Goal: Transaction & Acquisition: Purchase product/service

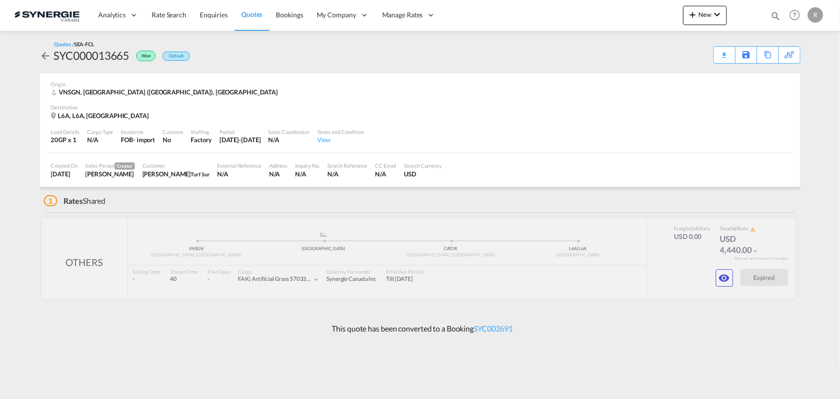
click at [250, 12] on span "Quotes" at bounding box center [251, 14] width 21 height 8
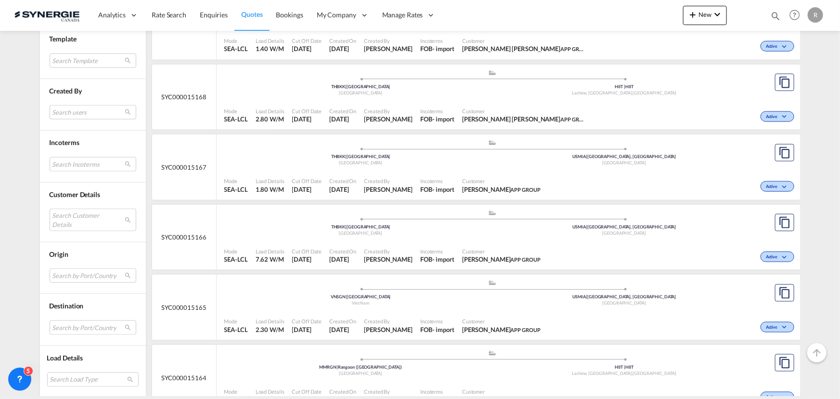
scroll to position [525, 0]
click at [68, 163] on md-select "Search Incoterms FAS-IMPORT free alongside ship FOB-IMPORT free on board DPU-EX…" at bounding box center [93, 164] width 87 height 14
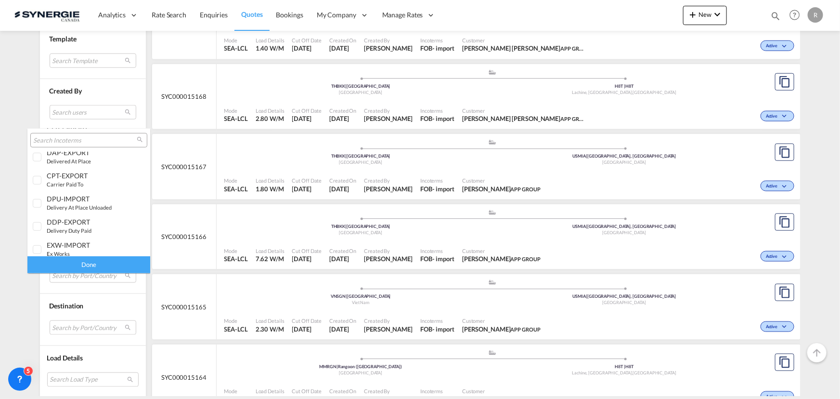
scroll to position [380, 0]
click at [73, 201] on small "carriage and insurance paid to" at bounding box center [84, 202] width 75 height 6
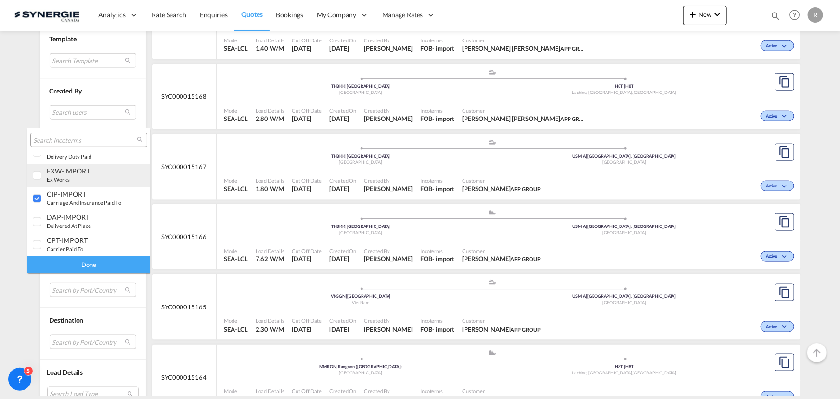
click at [79, 177] on div "EXW-IMPORT ex works" at bounding box center [85, 175] width 76 height 16
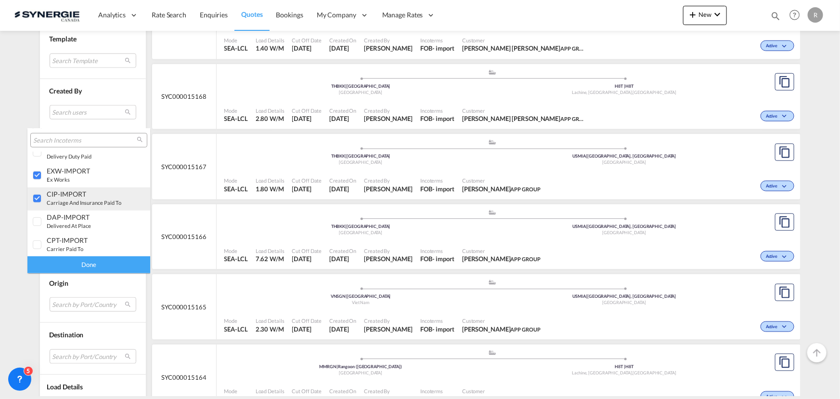
click at [42, 196] on div at bounding box center [38, 199] width 10 height 10
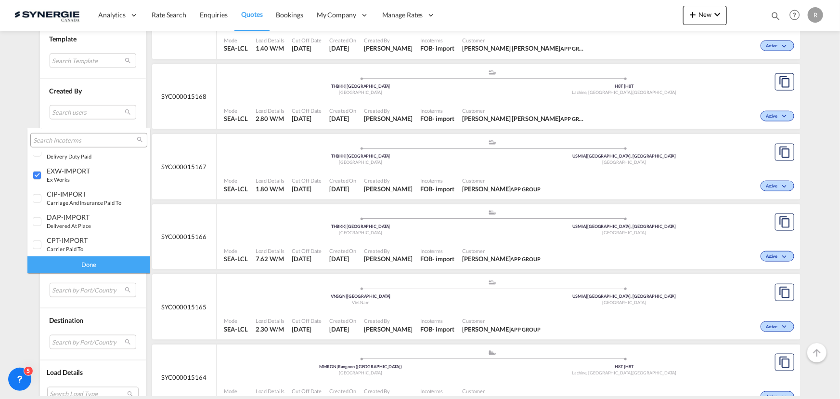
click at [93, 262] on div "Done" at bounding box center [88, 264] width 123 height 17
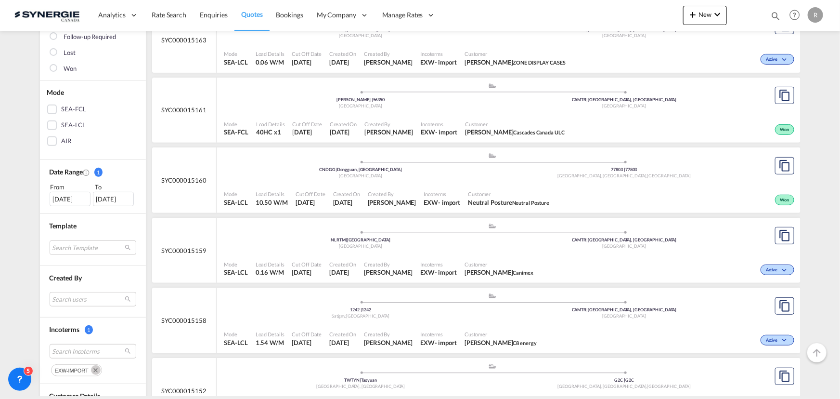
scroll to position [175, 0]
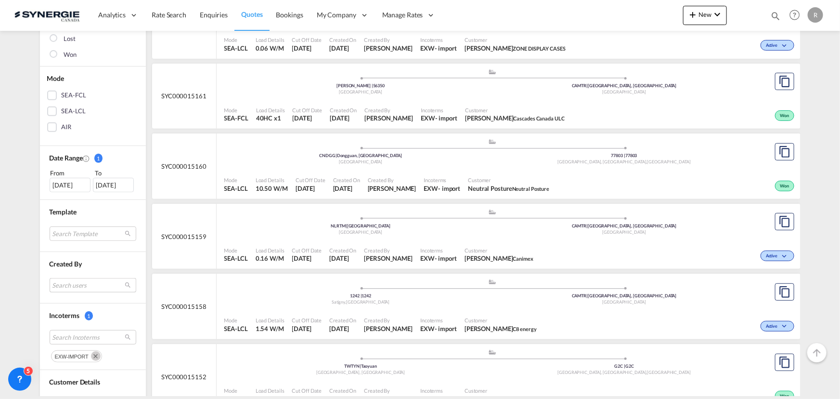
click at [63, 281] on md-select "Search users sugan T sugantha.rajan@freightfy.com raquel Jimenez raquel.jimenez…" at bounding box center [93, 285] width 87 height 14
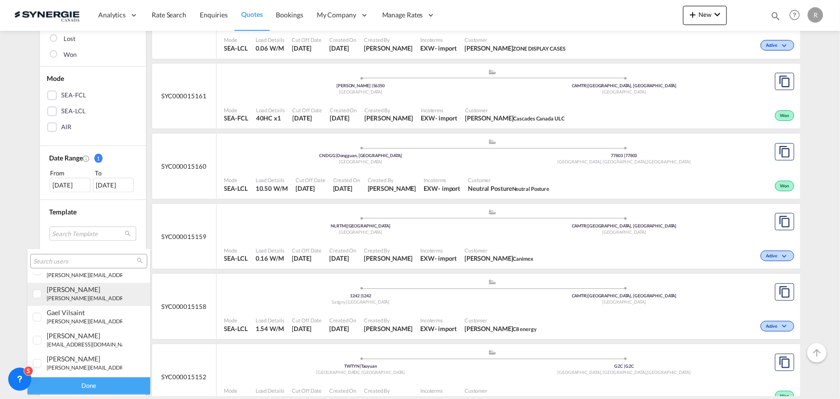
click at [65, 298] on small "r.ho@synergiecanada.com" at bounding box center [112, 298] width 130 height 6
click at [84, 387] on div "Done" at bounding box center [88, 385] width 123 height 17
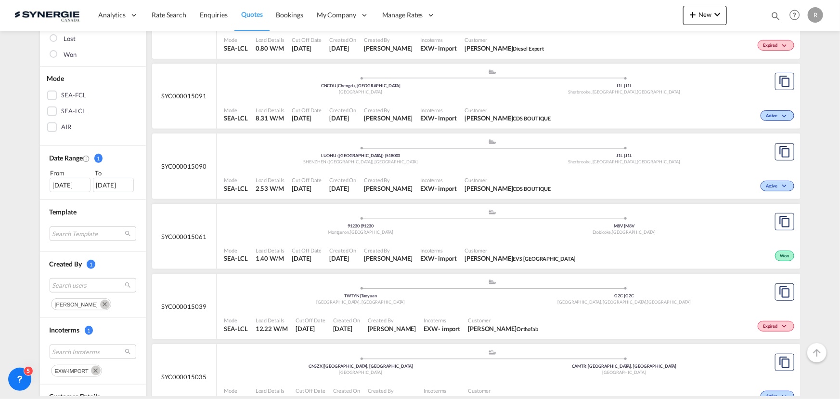
click at [508, 248] on span "Customer" at bounding box center [520, 249] width 111 height 7
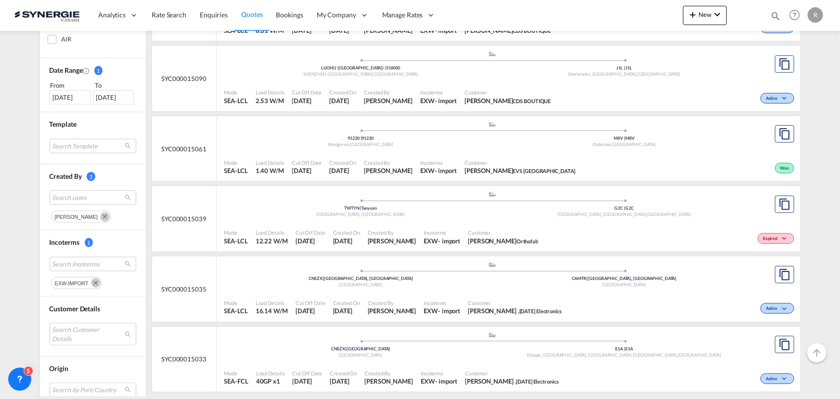
click at [92, 285] on md-icon "Remove" at bounding box center [96, 283] width 10 height 10
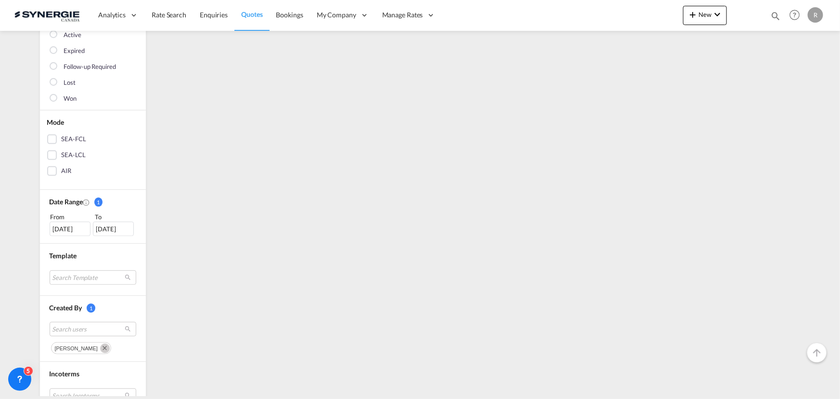
scroll to position [262, 0]
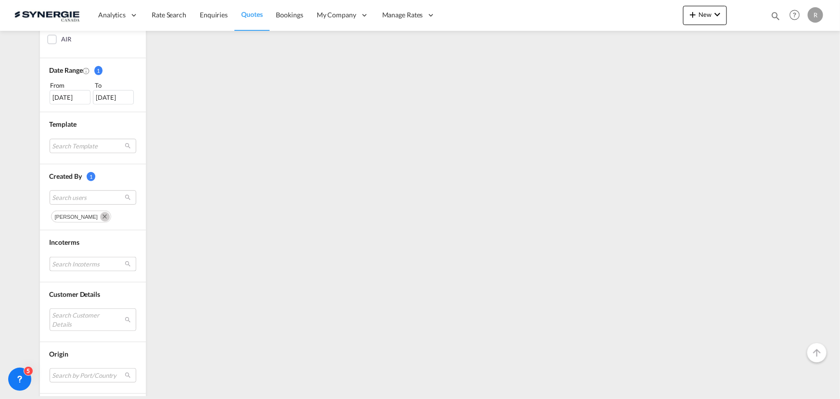
click at [81, 261] on md-select "Search Incoterms" at bounding box center [93, 264] width 87 height 14
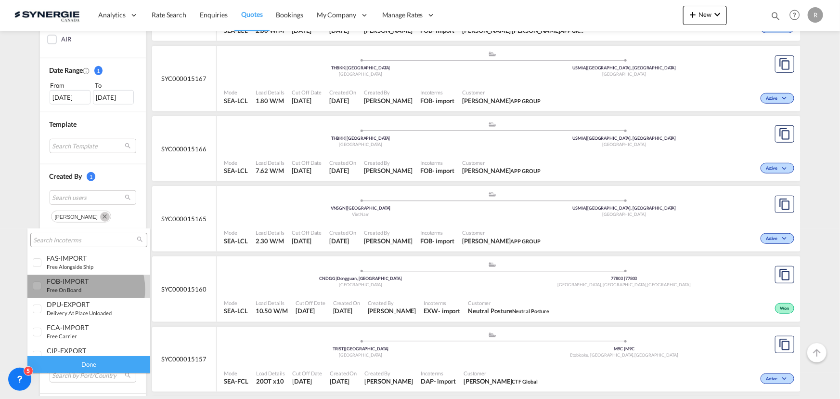
click at [80, 289] on small "free on board" at bounding box center [64, 289] width 35 height 6
click at [112, 366] on div "Done" at bounding box center [88, 364] width 123 height 17
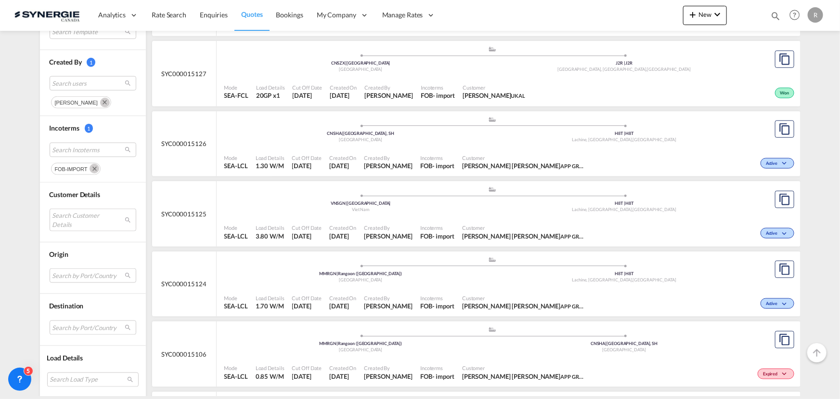
scroll to position [481, 0]
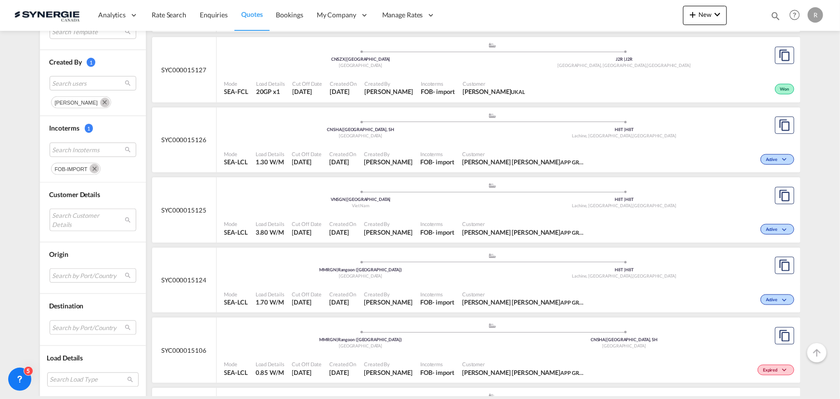
click at [438, 94] on div "- import" at bounding box center [444, 91] width 22 height 9
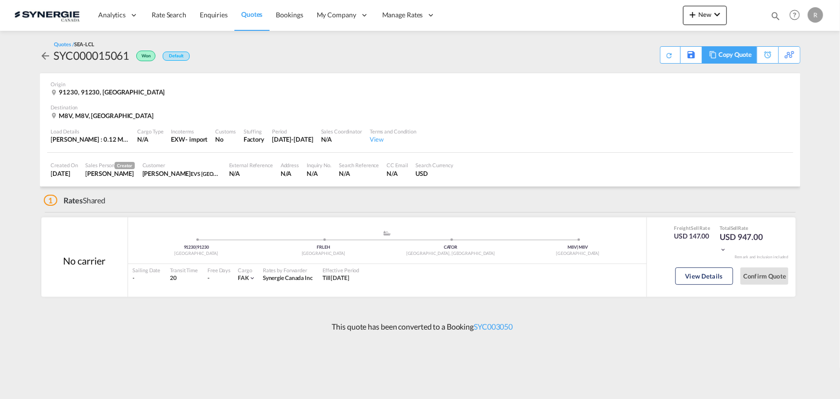
click at [740, 55] on div "Copy Quote" at bounding box center [735, 55] width 33 height 16
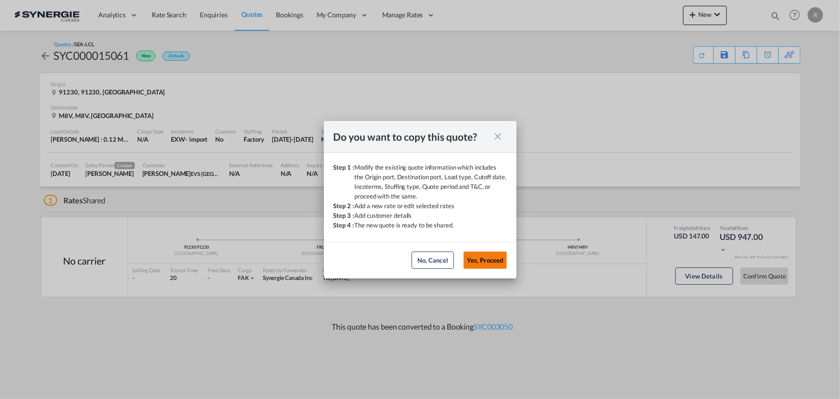
click at [499, 264] on button "Yes, Proceed" at bounding box center [485, 259] width 43 height 17
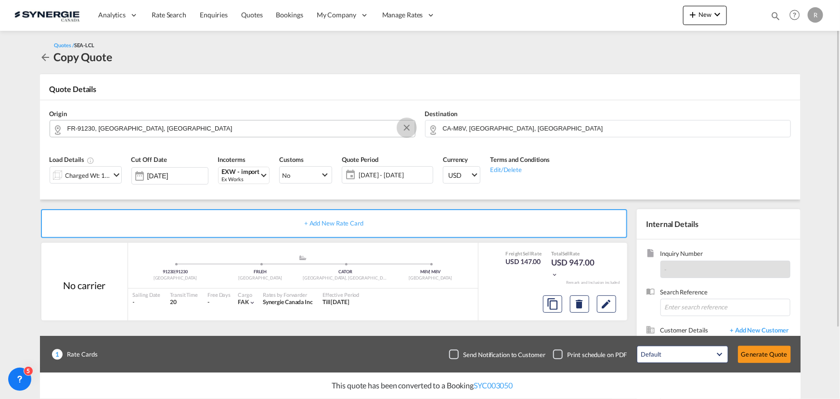
click at [408, 130] on button "Clear Input" at bounding box center [407, 127] width 14 height 14
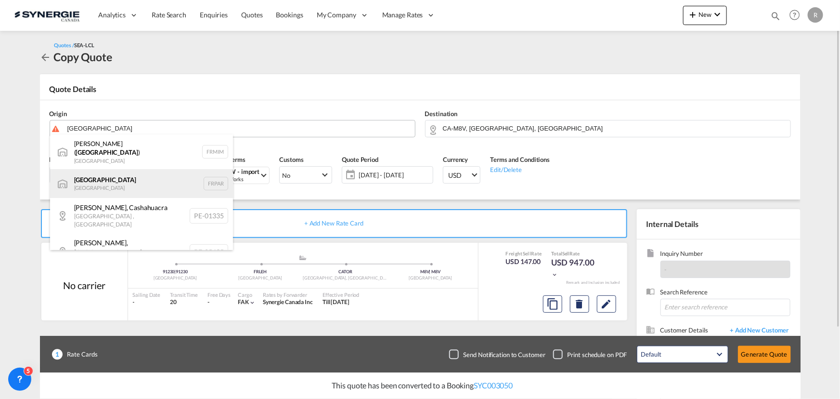
click at [102, 179] on div "Paris France FRPAR" at bounding box center [141, 183] width 183 height 29
type input "Paris, FRPAR"
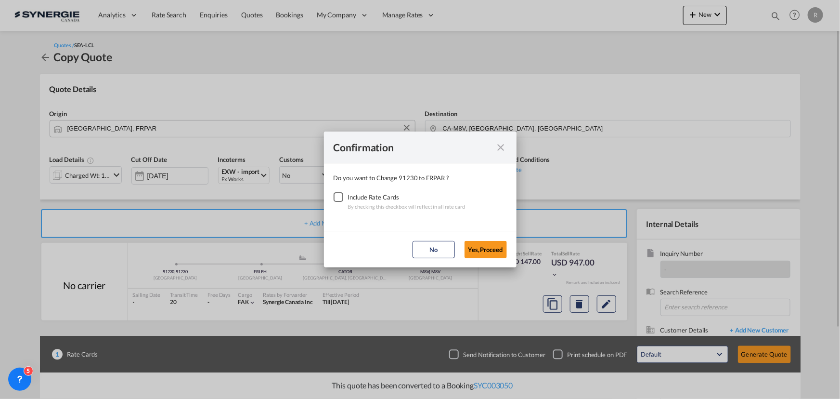
click at [337, 198] on div "Checkbox No Ink" at bounding box center [339, 197] width 10 height 10
click at [485, 252] on button "Yes,Proceed" at bounding box center [486, 249] width 42 height 17
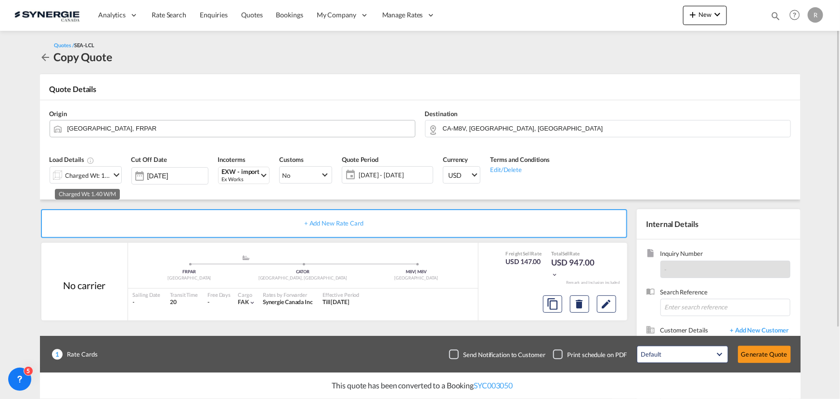
click at [96, 177] on div "Charged Wt: 1.40 W/M" at bounding box center [87, 174] width 45 height 13
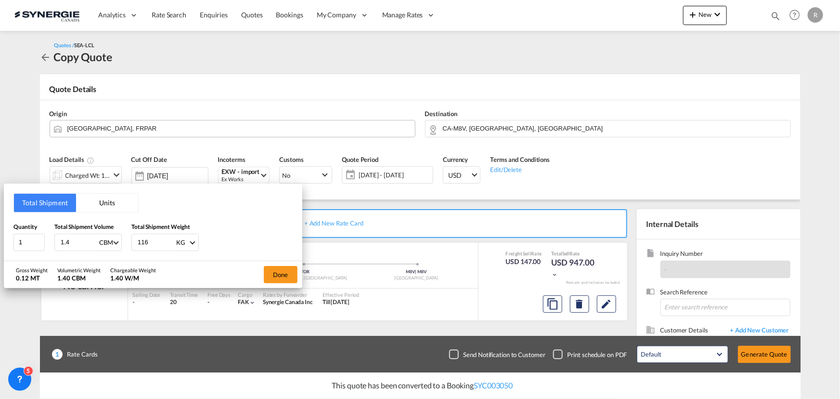
click at [106, 199] on button "Units" at bounding box center [107, 203] width 62 height 18
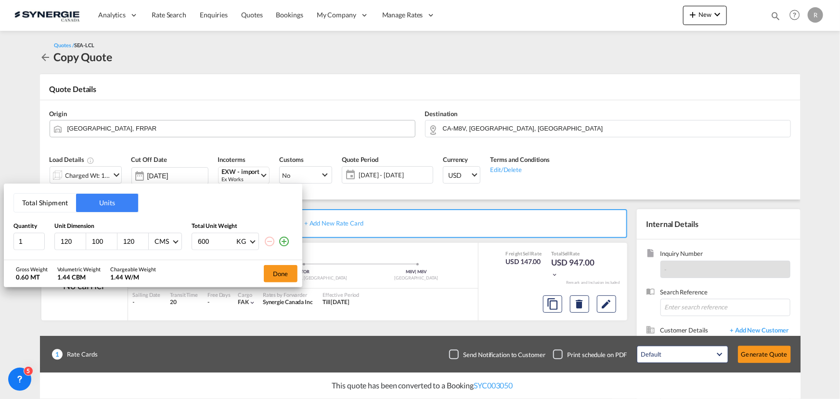
drag, startPoint x: 72, startPoint y: 239, endPoint x: 3, endPoint y: 216, distance: 73.1
click at [17, 231] on div "Quantity Unit Dimension Total Unit Weight 1 120 100 120 CMS CMS Inches 600 KG K…" at bounding box center [152, 236] width 279 height 28
type input "110"
type input "95"
type input "138"
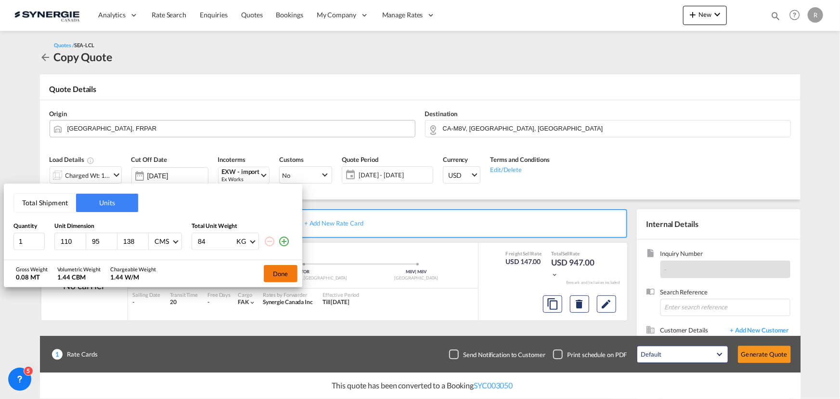
type input "84"
click at [275, 272] on button "Done" at bounding box center [281, 273] width 34 height 17
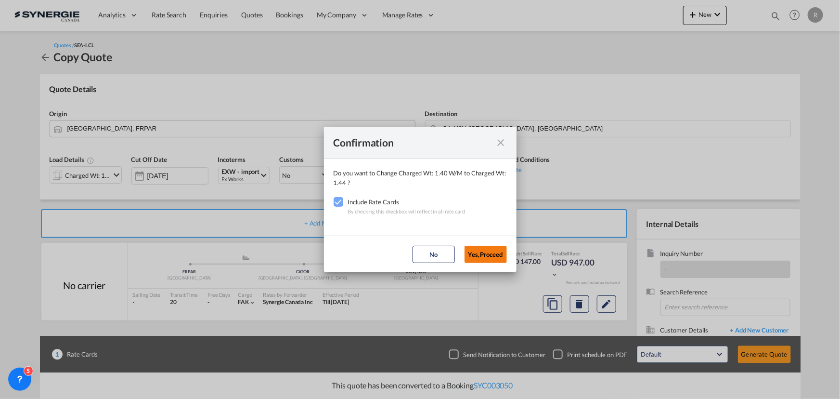
click at [469, 256] on button "Yes,Proceed" at bounding box center [486, 254] width 42 height 17
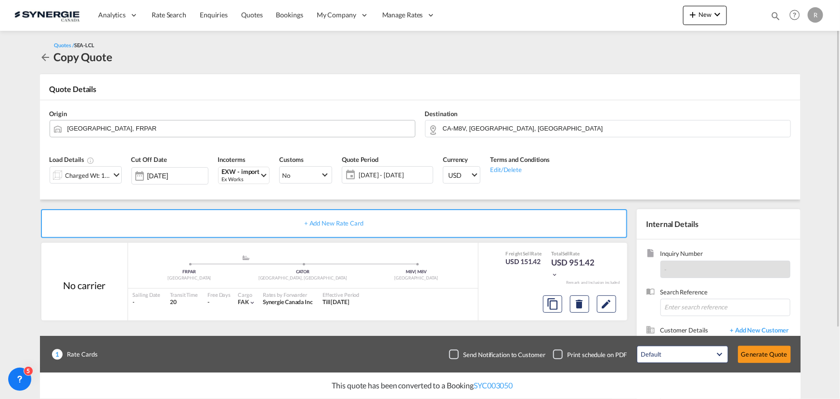
click at [354, 173] on md-icon "icon-calendar" at bounding box center [348, 175] width 12 height 12
click at [396, 173] on span "05 - 31 Oct 2025" at bounding box center [395, 174] width 72 height 9
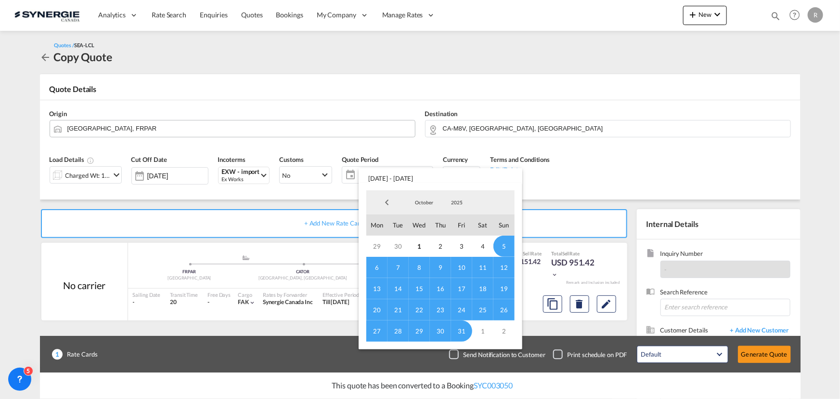
click at [394, 285] on span "14" at bounding box center [398, 288] width 21 height 21
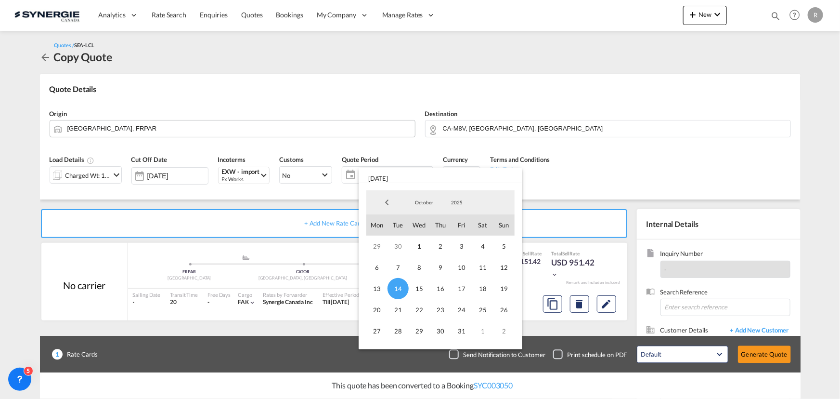
click at [676, 135] on md-backdrop at bounding box center [420, 199] width 840 height 399
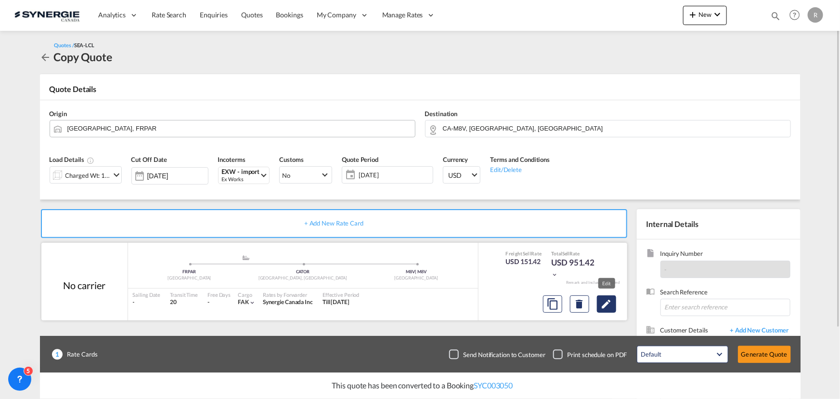
click at [608, 303] on md-icon "Edit" at bounding box center [607, 304] width 12 height 12
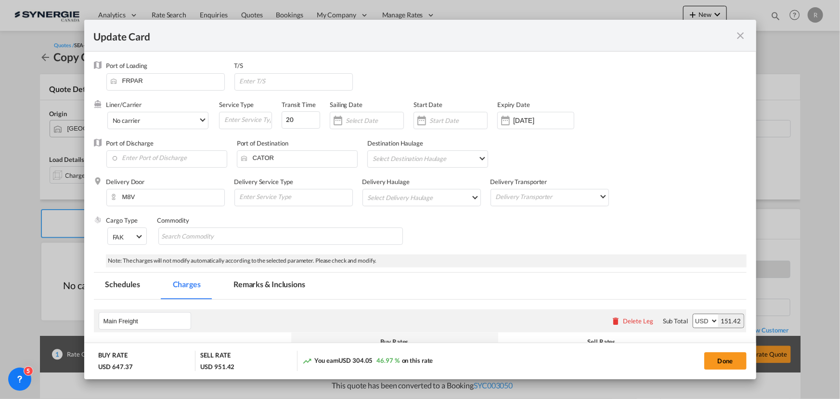
select select "per_w/m"
select select "per_bl"
select select "flat"
select select "per_hbl"
select select "flat"
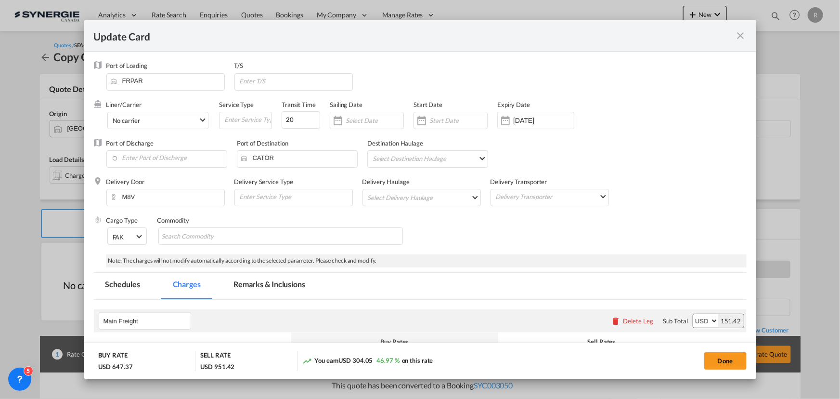
select select "per_w/m"
select select "per_shipment"
select select "per_bl"
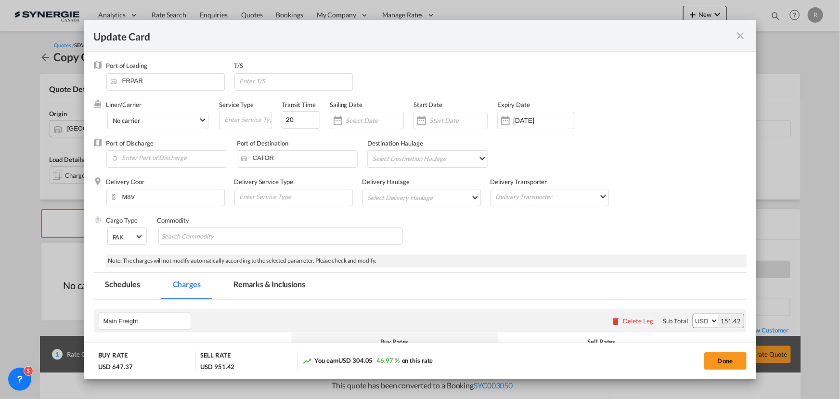
select select "per_bl"
select select "per_shipment"
click at [748, 35] on div "Update Card" at bounding box center [420, 36] width 672 height 32
click at [738, 38] on md-icon "icon-close fg-AAA8AD m-0 pointer" at bounding box center [741, 36] width 12 height 12
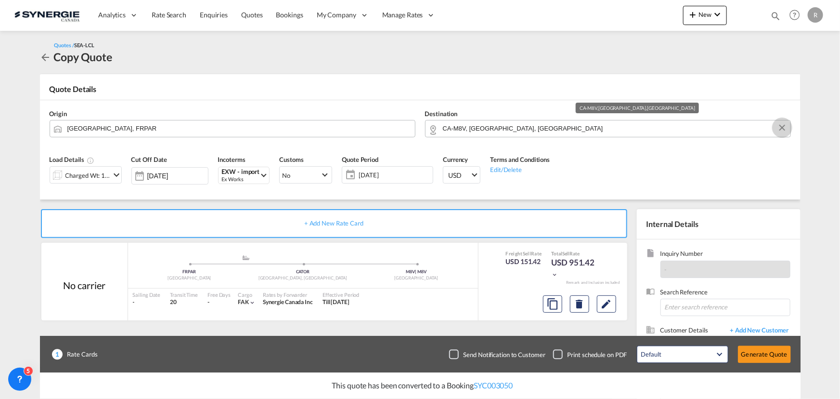
click at [784, 128] on button "Clear Input" at bounding box center [782, 127] width 14 height 14
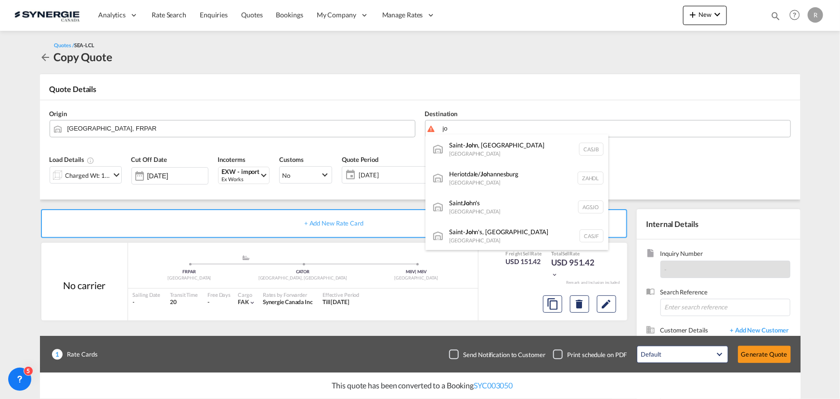
type input "j"
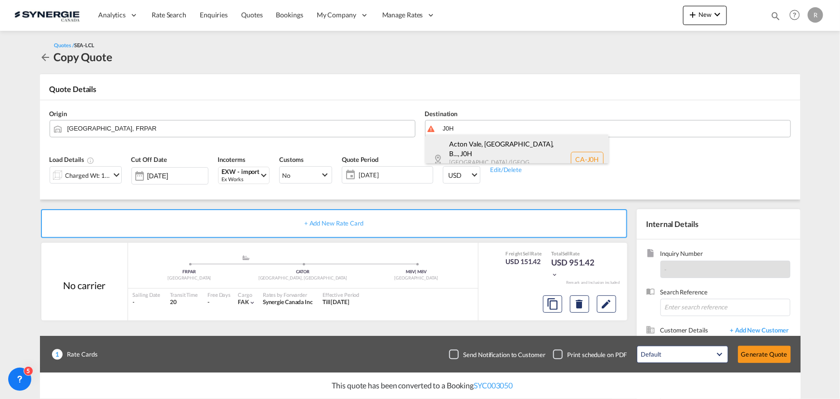
click at [481, 147] on div "Acton Vale, QC, B... , J0H Quebec / Québec Canada CA-J0H" at bounding box center [517, 159] width 183 height 50
type input "CA-J0H, Acton Vale, QC, Béthanie, Durham-Sud, La Présentation, Lefebvre, Marico…"
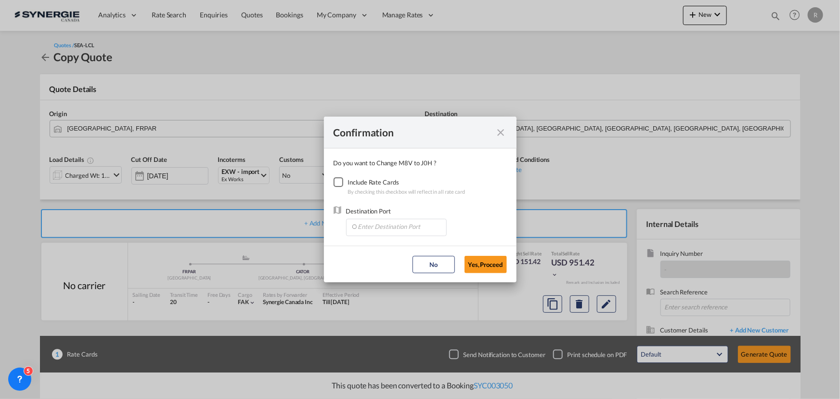
click at [338, 181] on div "Checkbox No Ink" at bounding box center [339, 182] width 10 height 10
click at [385, 224] on input "Enter Destination Port" at bounding box center [398, 226] width 95 height 14
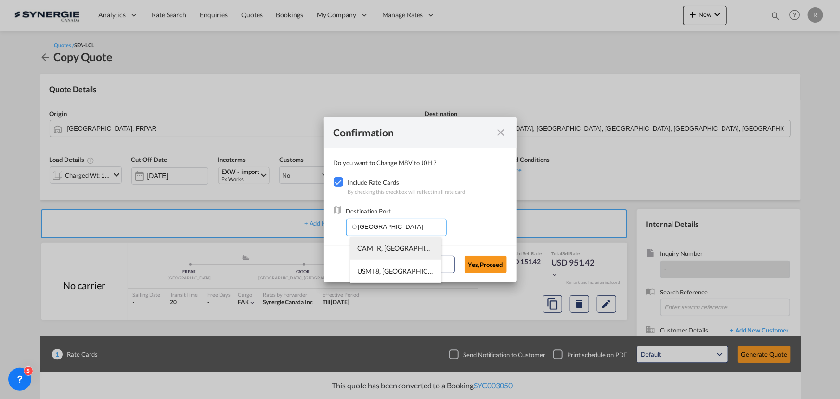
click at [367, 249] on span "CAMTR, Montreal, QC, Canada, North America, Americas" at bounding box center [547, 248] width 378 height 8
type input "CAMTR, Montreal, QC, Canada, North America, Americas"
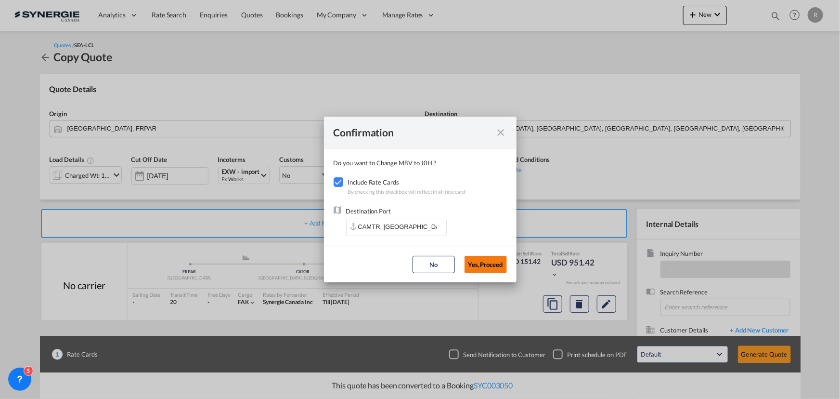
click at [502, 268] on button "Yes,Proceed" at bounding box center [486, 264] width 42 height 17
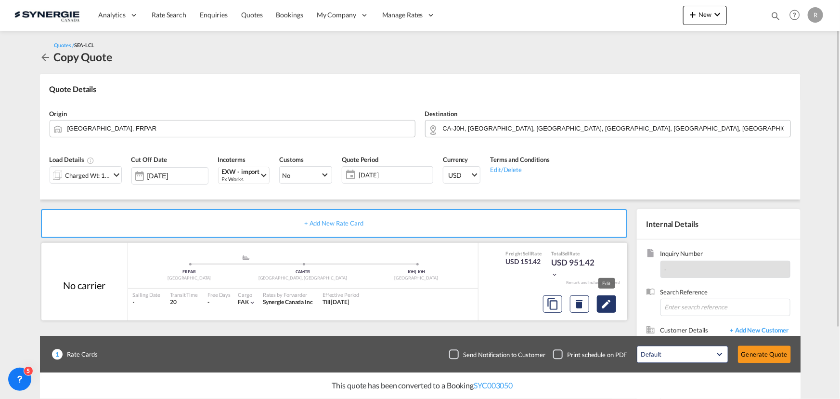
click at [608, 309] on md-icon "Edit" at bounding box center [607, 304] width 12 height 12
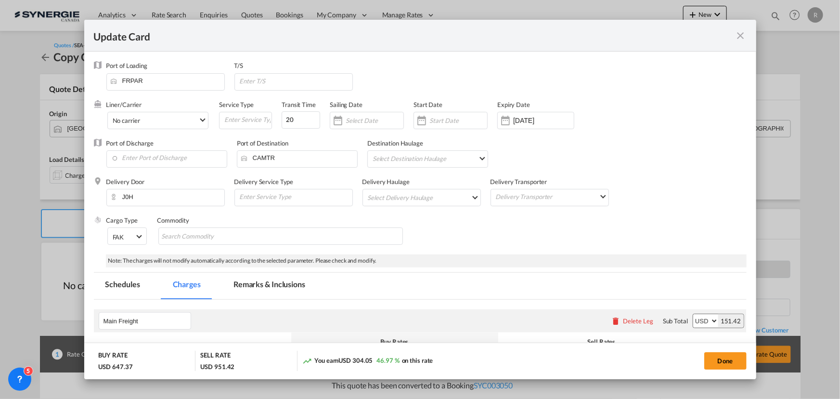
click at [254, 285] on md-tab-item "Remarks & Inclusions" at bounding box center [269, 285] width 95 height 26
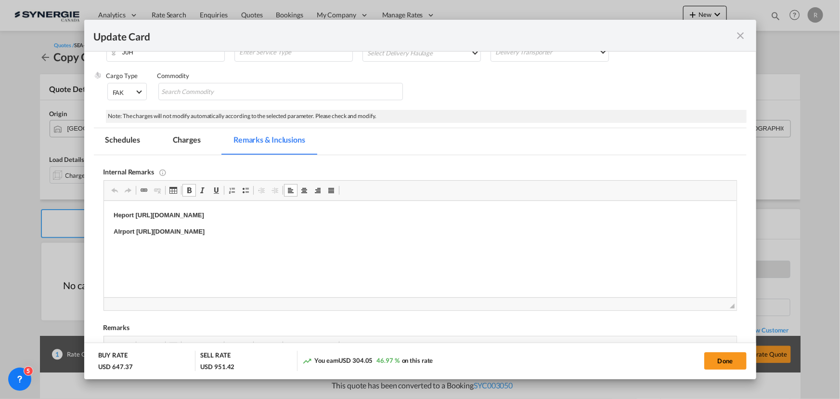
drag, startPoint x: 111, startPoint y: 213, endPoint x: 454, endPoint y: 211, distance: 342.8
drag, startPoint x: 114, startPoint y: 228, endPoint x: 443, endPoint y: 224, distance: 329.3
click at [443, 224] on body "France https://app.frontapp.com/open/msg_1hw8g633?key=Q-6i6C32eiAjn2Tu0su8c0WPk…" at bounding box center [419, 223] width 613 height 26
click at [176, 231] on p "Bouret" at bounding box center [419, 232] width 613 height 10
click at [193, 140] on md-tab-item "Charges" at bounding box center [186, 141] width 51 height 26
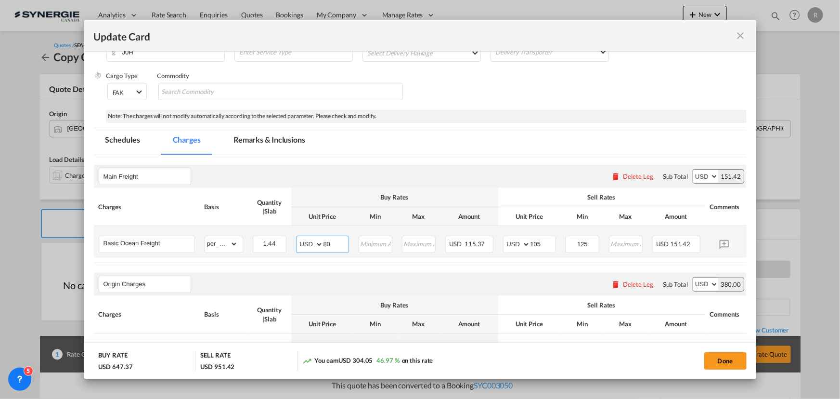
drag, startPoint x: 336, startPoint y: 246, endPoint x: 296, endPoint y: 244, distance: 40.0
click at [296, 244] on md-input-container "AED AFN ALL AMD ANG AOA ARS AUD AWG AZN BAM BBD BDT BGN BHD BIF BMD BND BOB BRL…" at bounding box center [322, 243] width 53 height 17
type input "87"
click at [545, 243] on input "105" at bounding box center [543, 243] width 25 height 14
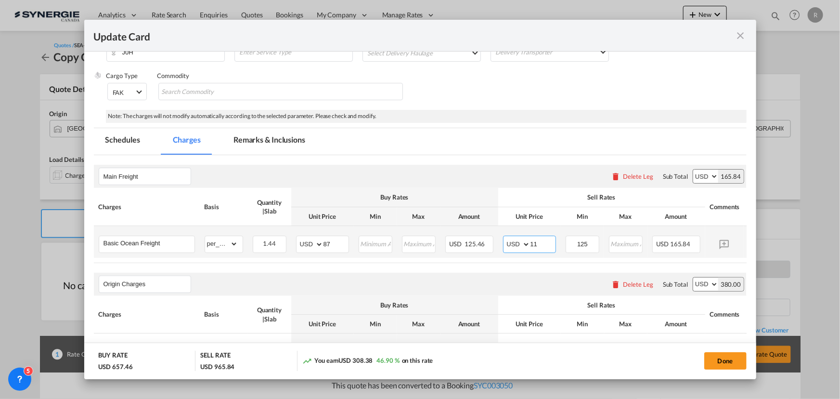
type input "1"
type input "130"
drag, startPoint x: 586, startPoint y: 242, endPoint x: 540, endPoint y: 240, distance: 46.3
click at [540, 240] on tr "Basic Ocean Freight Please Enter Already Exists gross_weight volumetric_weight …" at bounding box center [435, 242] width 682 height 32
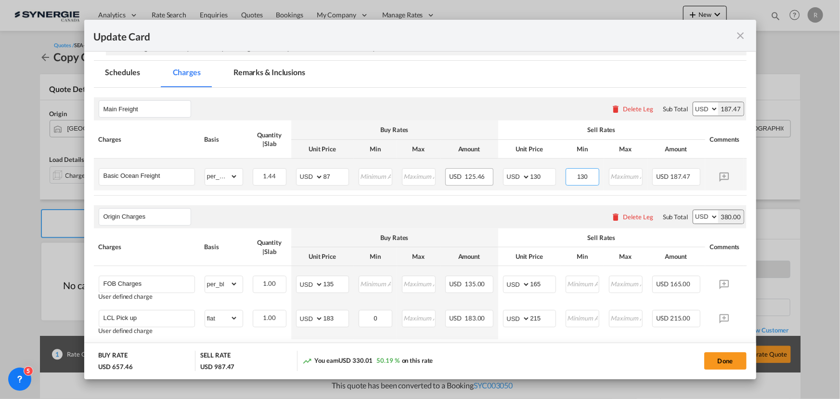
scroll to position [232, 0]
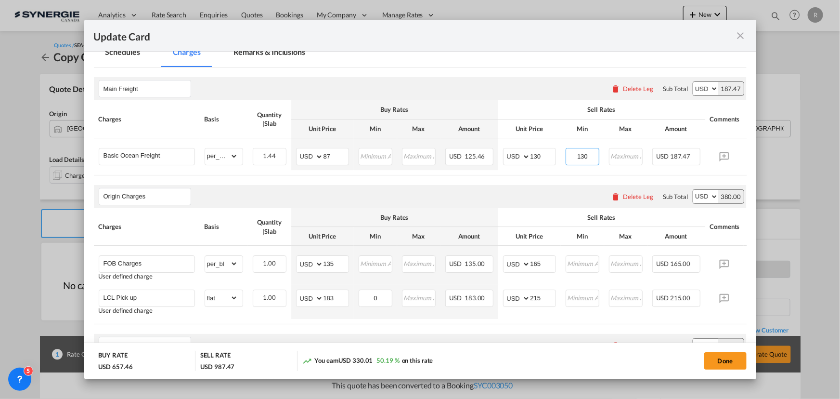
type input "130"
drag, startPoint x: 346, startPoint y: 265, endPoint x: 302, endPoint y: 263, distance: 44.3
click at [302, 263] on md-input-container "AED AFN ALL AMD ANG AOA ARS AUD AWG AZN BAM BBD BDT BGN BHD BIF BMD BND BOB BRL…" at bounding box center [322, 263] width 53 height 17
drag, startPoint x: 327, startPoint y: 266, endPoint x: 270, endPoint y: 257, distance: 58.5
click at [271, 258] on tr "FOB Charges User defined charge Please Enter Already Exists gross_weight volume…" at bounding box center [435, 265] width 682 height 39
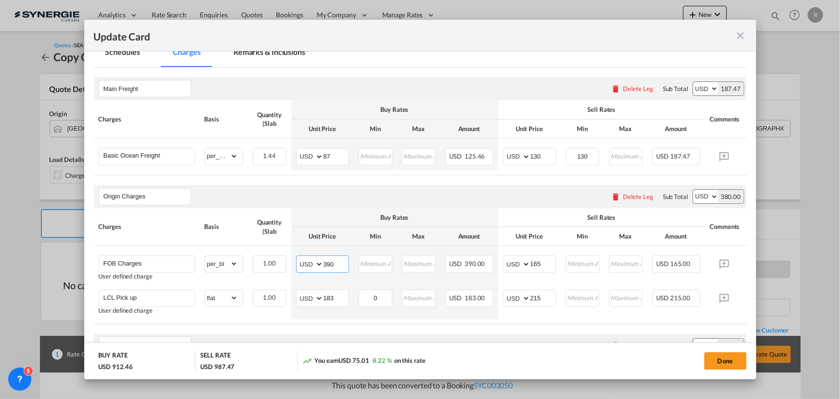
type input "390"
drag, startPoint x: 338, startPoint y: 297, endPoint x: 265, endPoint y: 274, distance: 76.9
click at [279, 286] on tr "LCL Pick up User defined charge Please Enter Already Exists gross_weight volume…" at bounding box center [435, 302] width 682 height 34
type input "146"
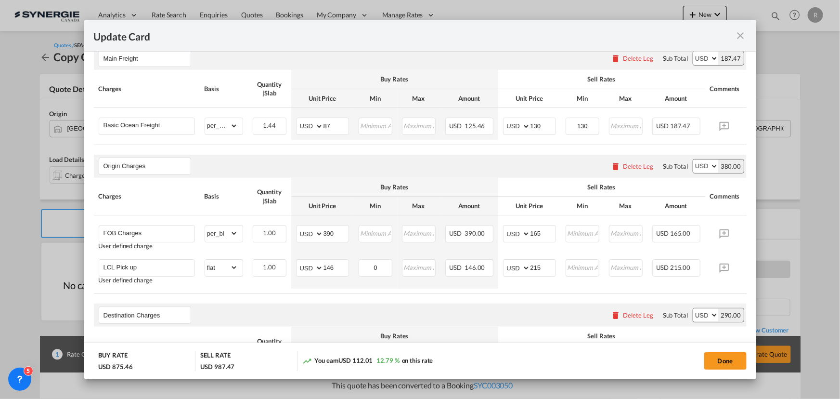
scroll to position [276, 0]
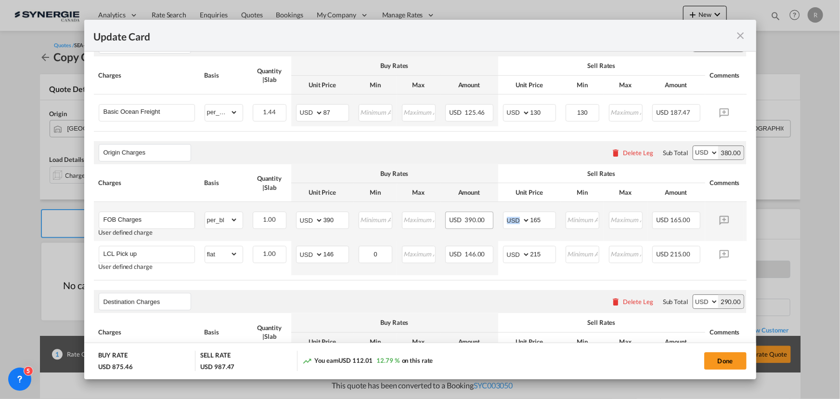
drag, startPoint x: 555, startPoint y: 219, endPoint x: 492, endPoint y: 214, distance: 63.2
click at [492, 214] on tr "FOB Charges User defined charge Please Enter Already Exists gross_weight volume…" at bounding box center [435, 221] width 682 height 39
click at [541, 229] on md-input-container "AED AFN ALL AMD ANG AOA ARS AUD AWG AZN BAM BBD BDT BGN BHD BIF BMD BND BOB BRL…" at bounding box center [529, 219] width 53 height 17
drag, startPoint x: 548, startPoint y: 220, endPoint x: 509, endPoint y: 218, distance: 38.6
click at [509, 218] on md-input-container "AED AFN ALL AMD ANG AOA ARS AUD AWG AZN BAM BBD BDT BGN BHD BIF BMD BND BOB BRL…" at bounding box center [529, 219] width 53 height 17
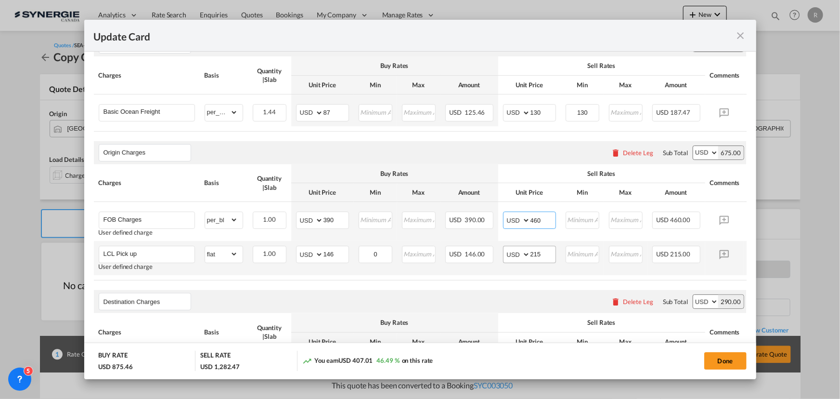
type input "460"
drag, startPoint x: 546, startPoint y: 256, endPoint x: 511, endPoint y: 255, distance: 35.1
click at [511, 255] on md-input-container "AED AFN ALL AMD ANG AOA ARS AUD AWG AZN BAM BBD BDT BGN BHD BIF BMD BND BOB BRL…" at bounding box center [529, 254] width 53 height 17
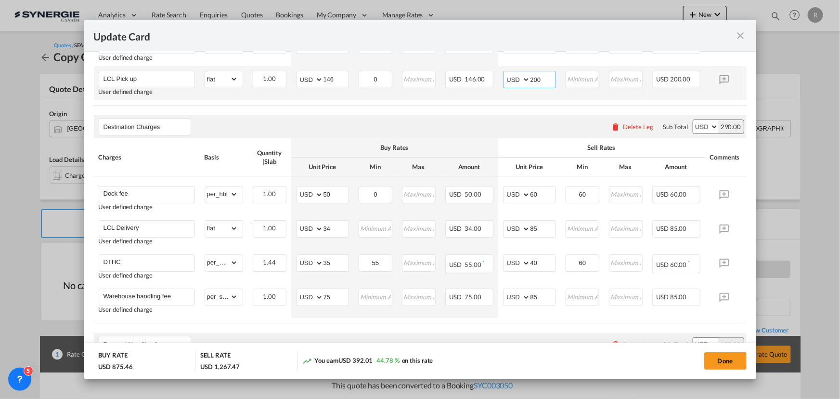
scroll to position [451, 0]
type input "200"
drag, startPoint x: 343, startPoint y: 231, endPoint x: 270, endPoint y: 214, distance: 75.6
click at [300, 227] on md-input-container "AED AFN ALL AMD ANG AOA ARS AUD AWG AZN BAM BBD BDT BGN BHD BIF BMD BND BOB BRL…" at bounding box center [322, 228] width 53 height 17
type input "60"
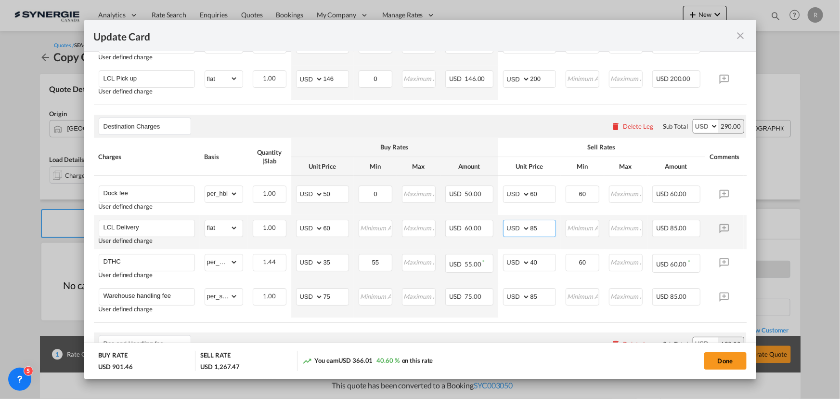
drag, startPoint x: 541, startPoint y: 231, endPoint x: 451, endPoint y: 222, distance: 90.4
click at [451, 222] on tr "LCL Delivery User defined charge Please Enter Already Exists gross_weight volum…" at bounding box center [435, 232] width 682 height 34
type input "95"
click at [481, 336] on air-lcl-rate-modification "Main Freight Please enter leg name Leg Name Already Exists Delete Leg Sub Total…" at bounding box center [420, 264] width 653 height 833
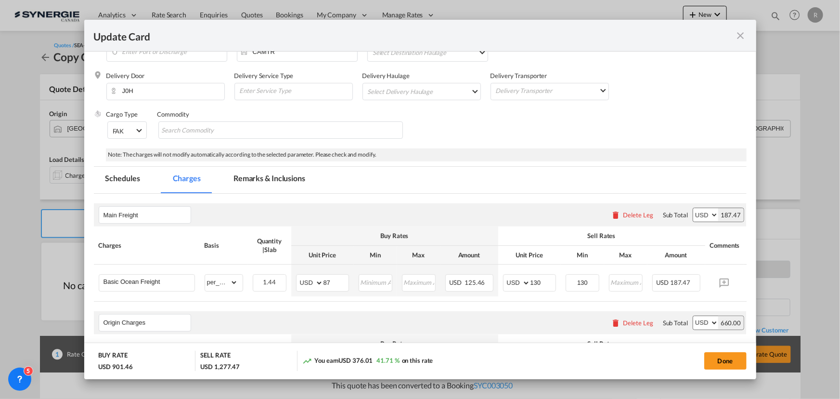
scroll to position [48, 0]
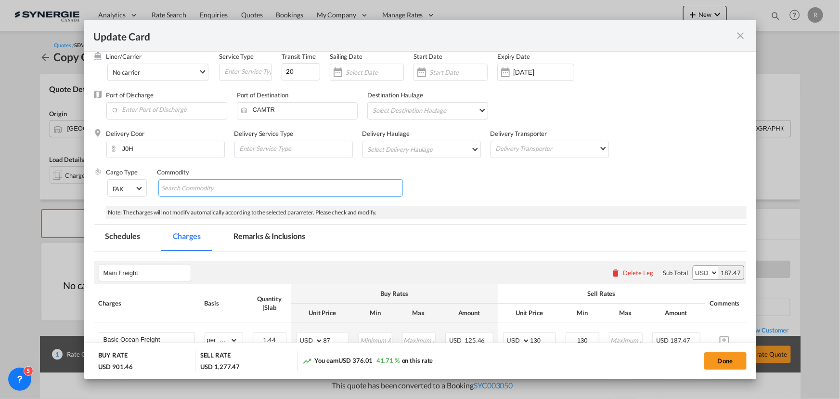
click at [244, 186] on input "Search Commodity" at bounding box center [206, 188] width 88 height 15
paste input "Rate Request : Paris, France to Acton Vale, QC"
type input "Rate Request : Paris, France to Acton Vale, QC"
click at [536, 195] on div "Cargo Type FAK FAK GCR GDSM General Cargo Hazardous Cargo Ambient Foodstuff Chi…" at bounding box center [426, 187] width 640 height 39
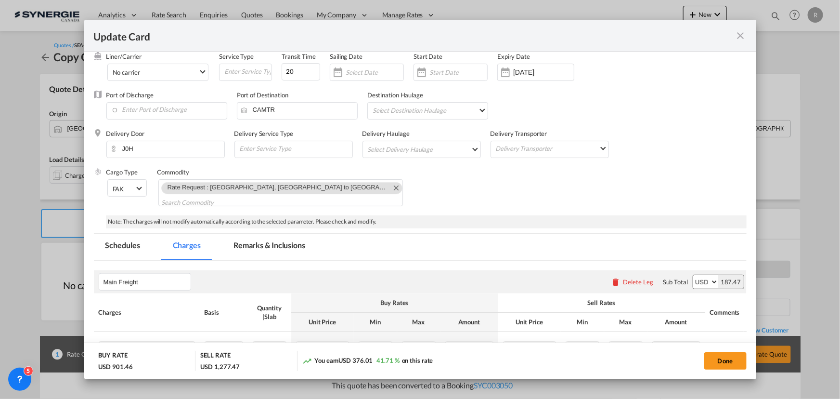
scroll to position [0, 0]
click at [526, 70] on input "[DATE]" at bounding box center [543, 72] width 61 height 8
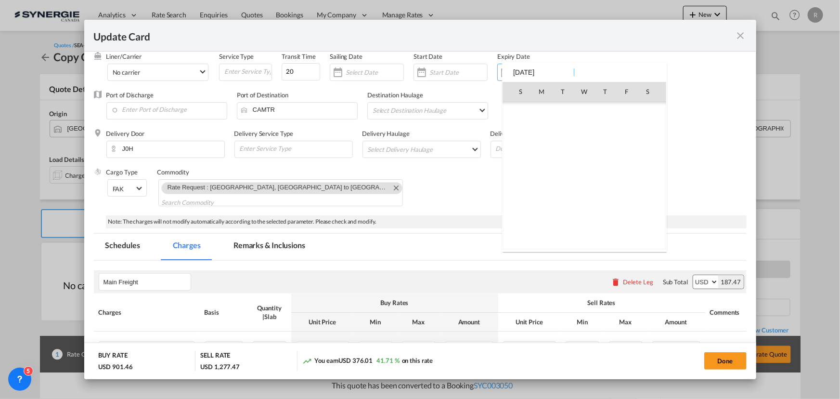
scroll to position [223122, 0]
click at [565, 155] on span "14" at bounding box center [563, 154] width 19 height 19
type input "[DATE]"
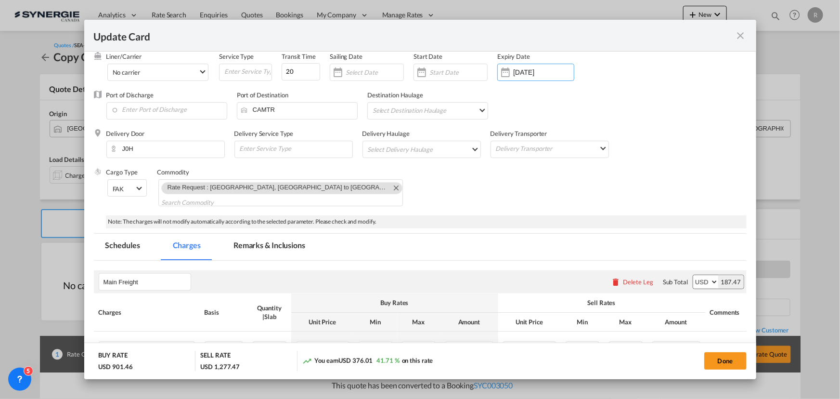
click at [506, 198] on div "Cargo Type FAK FAK GCR GDSM General Cargo Hazardous Cargo Ambient Foodstuff Chi…" at bounding box center [426, 192] width 640 height 48
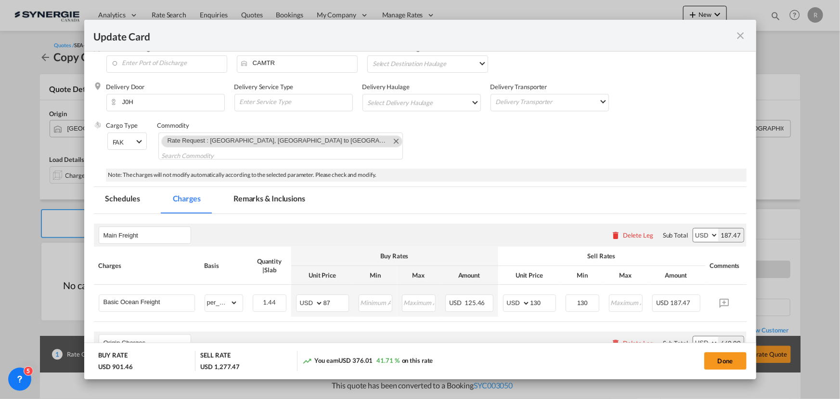
scroll to position [91, 0]
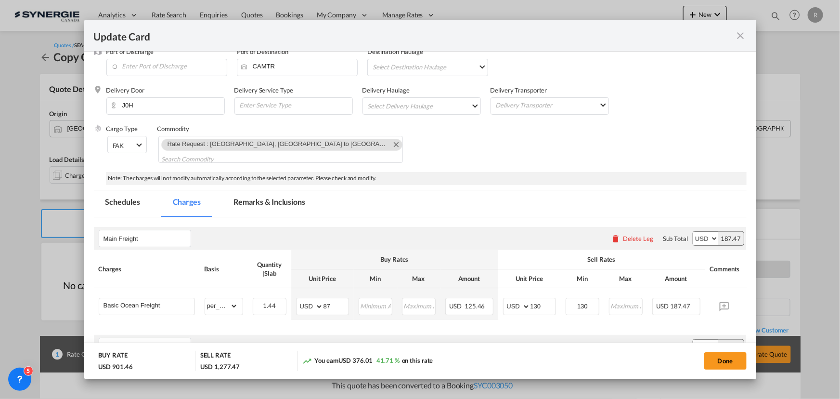
click at [273, 200] on md-tab-item "Remarks & Inclusions" at bounding box center [269, 203] width 95 height 26
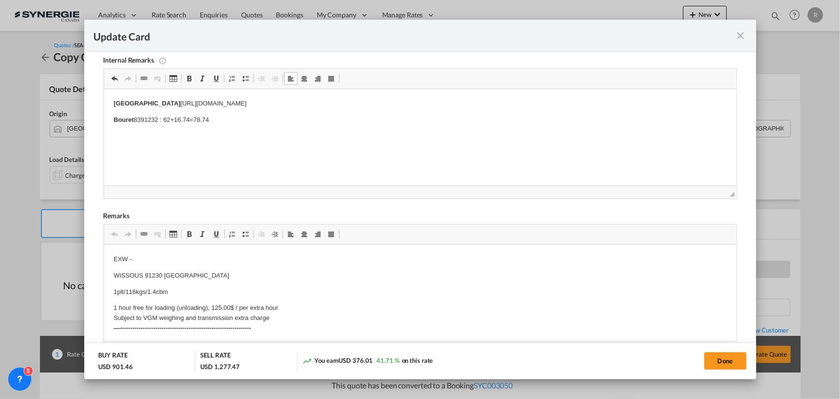
scroll to position [267, 0]
drag, startPoint x: 112, startPoint y: 257, endPoint x: 198, endPoint y: 286, distance: 90.6
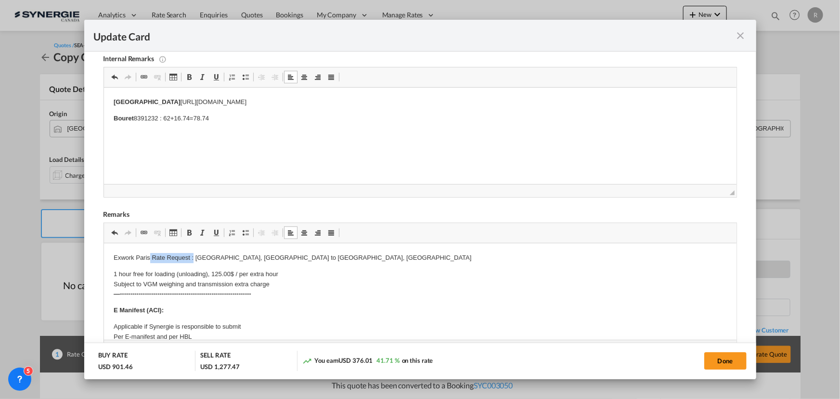
drag, startPoint x: 149, startPoint y: 256, endPoint x: 194, endPoint y: 253, distance: 44.4
click at [194, 253] on p "Exwork Paris Rate Request : Paris, France to Acton Vale, QC" at bounding box center [419, 258] width 613 height 10
click at [262, 256] on p "Exwork Paris Paris, France to Acton Vale, QC" at bounding box center [419, 258] width 613 height 10
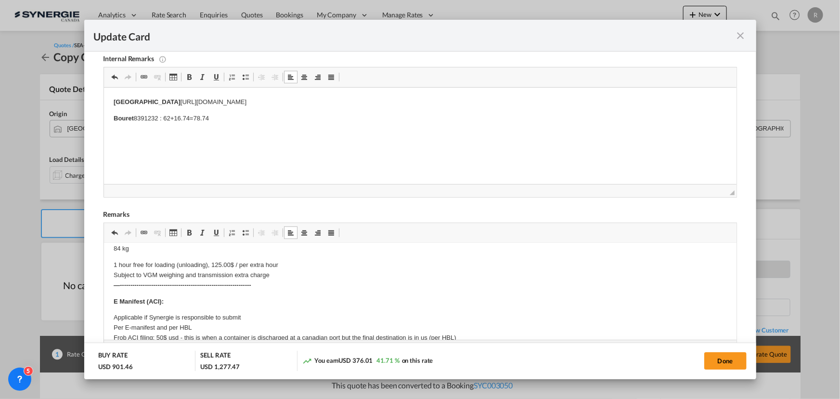
scroll to position [43, 0]
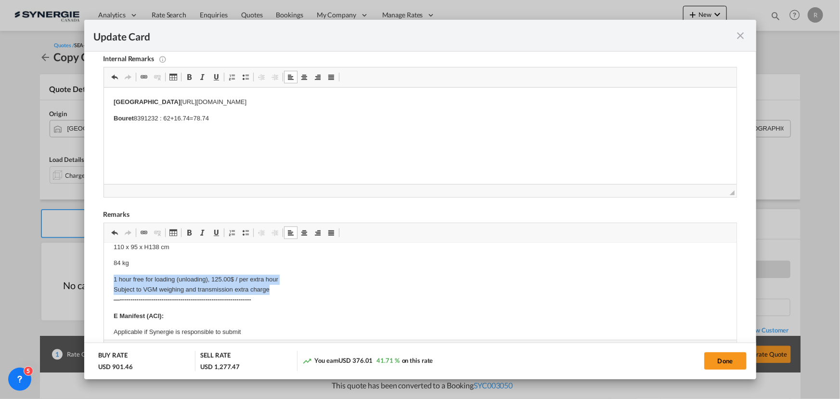
drag, startPoint x: 108, startPoint y: 277, endPoint x: 279, endPoint y: 285, distance: 171.5
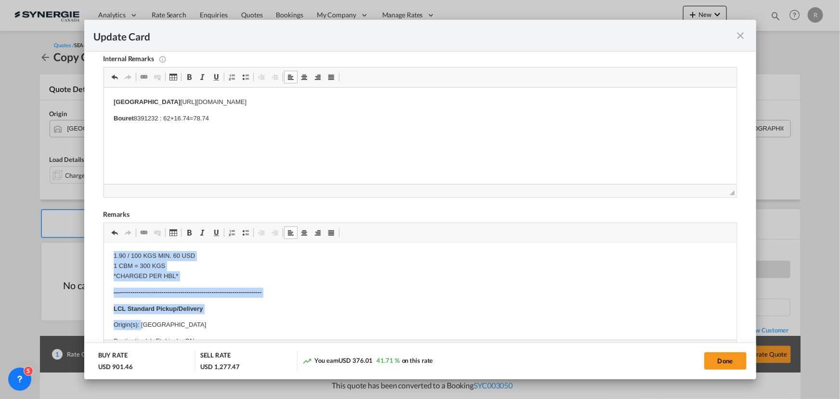
scroll to position [185, 0]
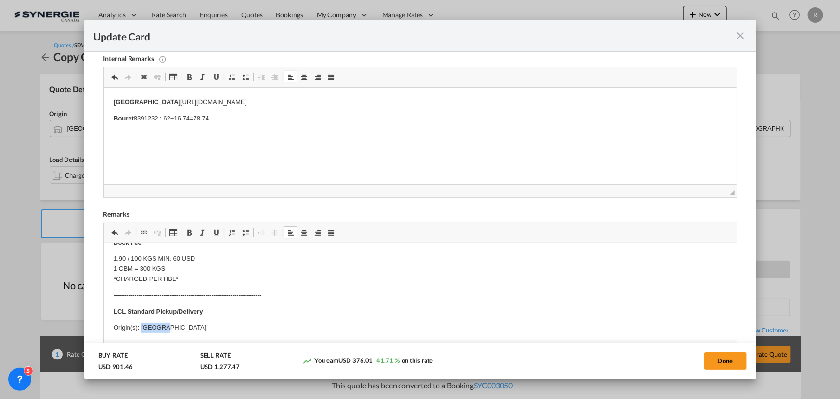
drag, startPoint x: 140, startPoint y: 248, endPoint x: 177, endPoint y: 317, distance: 78.0
click at [179, 326] on p "Origin(s): Toronto" at bounding box center [419, 328] width 613 height 10
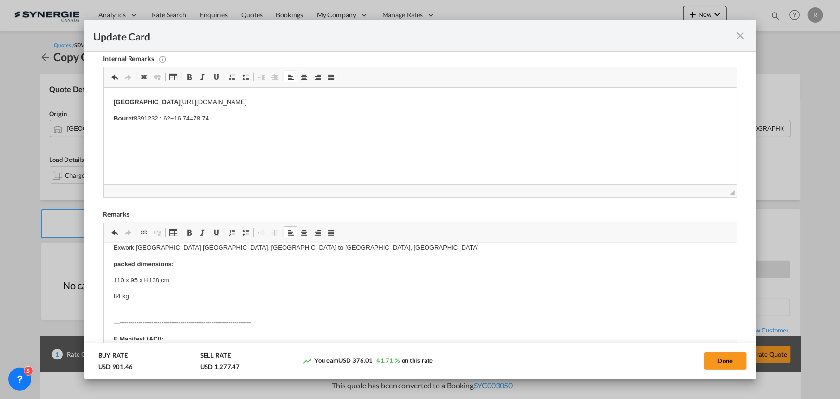
scroll to position [0, 0]
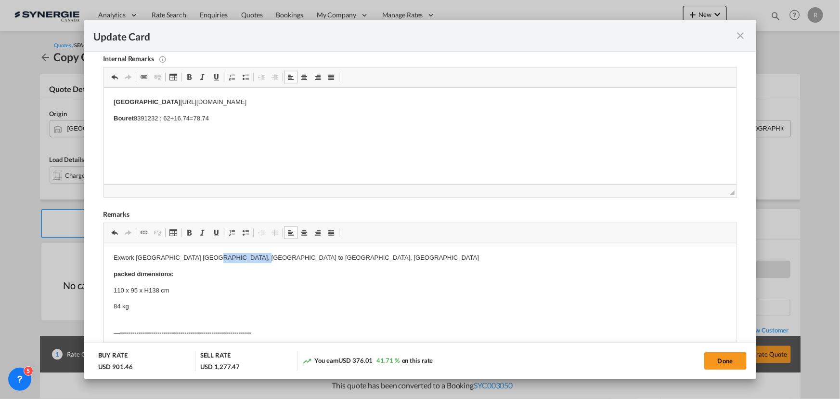
drag, startPoint x: 196, startPoint y: 248, endPoint x: 251, endPoint y: 253, distance: 55.1
click at [251, 253] on p "Exwork Paris Paris, France to Acton Vale, QC" at bounding box center [419, 258] width 613 height 10
copy p "Acton Vale, QC"
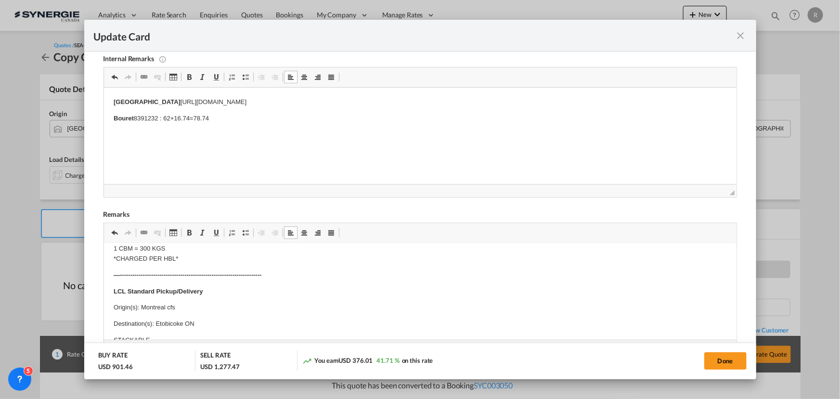
scroll to position [219, 0]
drag, startPoint x: 155, startPoint y: 310, endPoint x: 211, endPoint y: 311, distance: 55.9
click at [211, 311] on p "Destination(s): Etobicoke ON" at bounding box center [419, 311] width 613 height 10
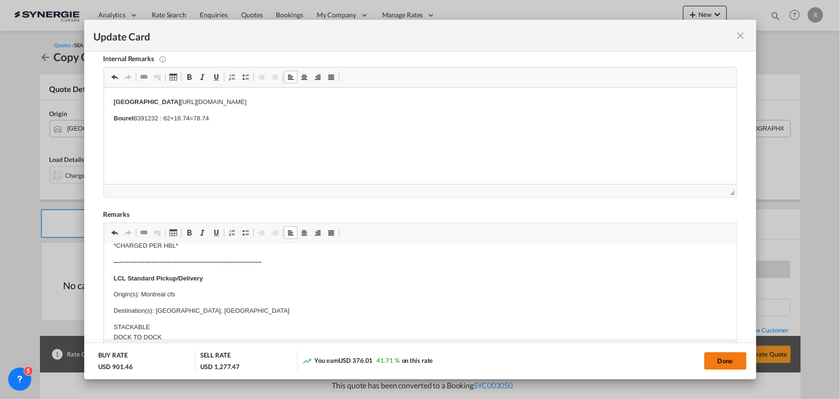
click at [731, 362] on button "Done" at bounding box center [725, 360] width 42 height 17
type input "[DATE]"
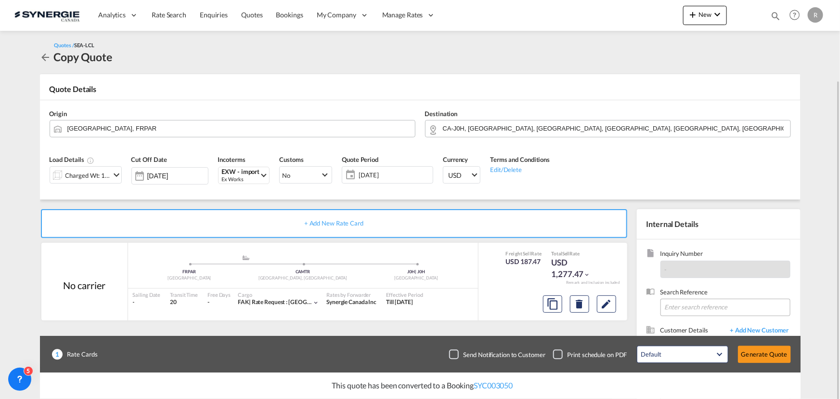
scroll to position [86, 0]
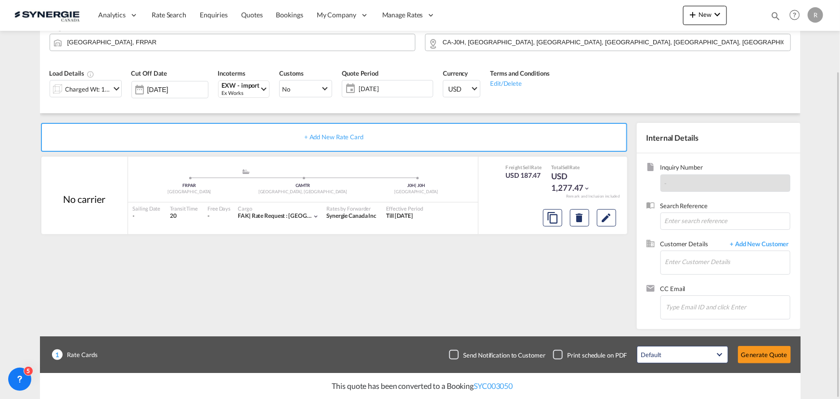
click at [182, 288] on div "+ Add New Rate Card No carrier added by you .a{fill:#aaa8ad;} .a{fill:#aaa8ad;}…" at bounding box center [336, 223] width 592 height 201
click at [608, 216] on md-icon "Edit" at bounding box center [607, 218] width 12 height 12
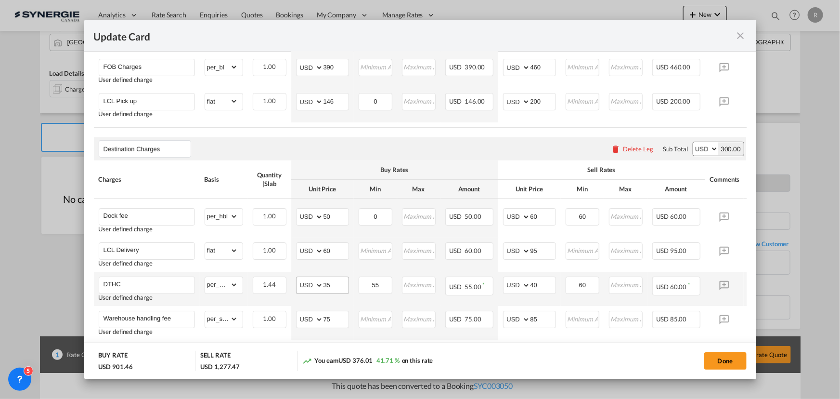
scroll to position [481, 0]
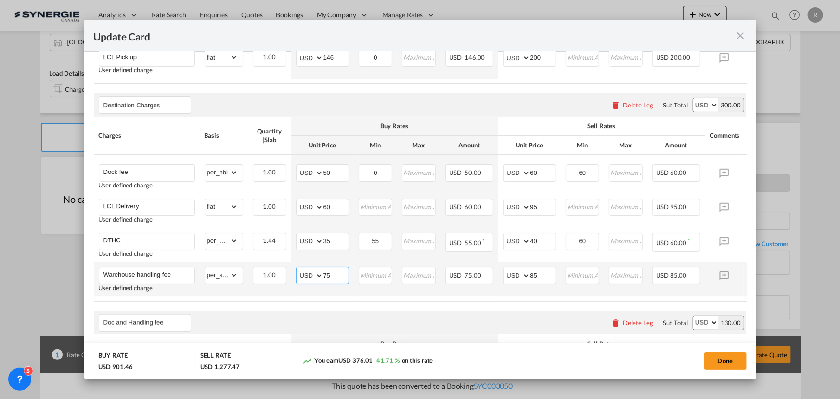
drag, startPoint x: 318, startPoint y: 278, endPoint x: 307, endPoint y: 277, distance: 11.1
click at [307, 277] on md-input-container "AED AFN ALL AMD ANG AOA ARS AUD AWG AZN BAM BBD BDT BGN BHD BIF BMD BND BOB BRL…" at bounding box center [322, 275] width 53 height 17
type input "95"
drag, startPoint x: 549, startPoint y: 281, endPoint x: 510, endPoint y: 276, distance: 39.2
click at [510, 276] on md-input-container "AED AFN ALL AMD ANG AOA ARS AUD AWG AZN BAM BBD BDT BGN BHD BIF BMD BND BOB BRL…" at bounding box center [529, 275] width 53 height 17
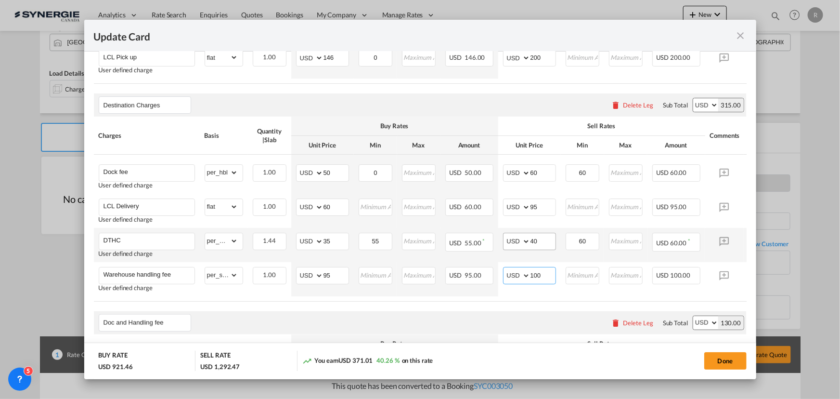
type input "100"
drag, startPoint x: 543, startPoint y: 245, endPoint x: 522, endPoint y: 244, distance: 20.7
click at [522, 245] on md-input-container "AED AFN ALL AMD ANG AOA ARS AUD AWG AZN BAM BBD BDT BGN BHD BIF BMD BND BOB BRL…" at bounding box center [529, 241] width 53 height 17
type input "50"
drag, startPoint x: 597, startPoint y: 243, endPoint x: 556, endPoint y: 240, distance: 42.0
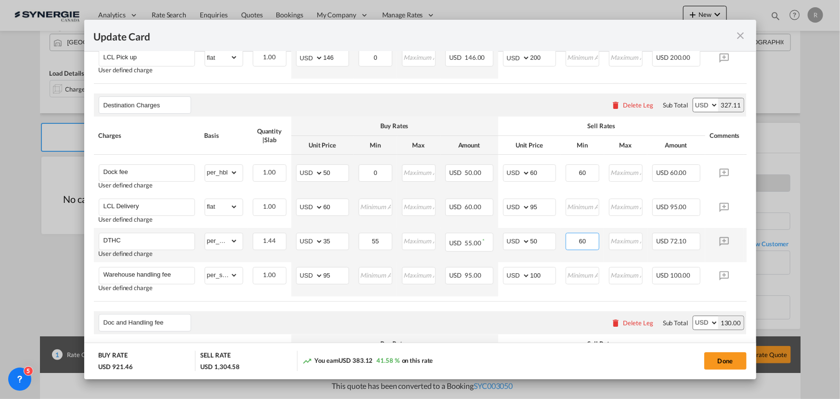
click at [556, 240] on tr "DTHC User defined charge Please Enter Already Exists gross_weight volumetric_we…" at bounding box center [435, 245] width 682 height 34
type input "75"
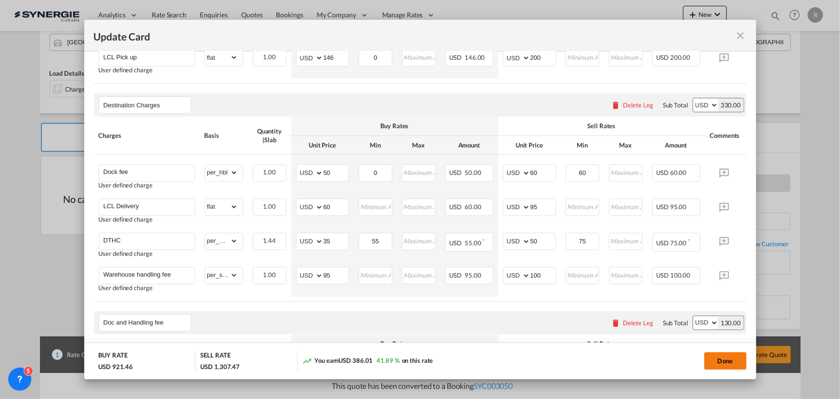
click at [729, 362] on button "Done" at bounding box center [725, 360] width 42 height 17
type input "[DATE]"
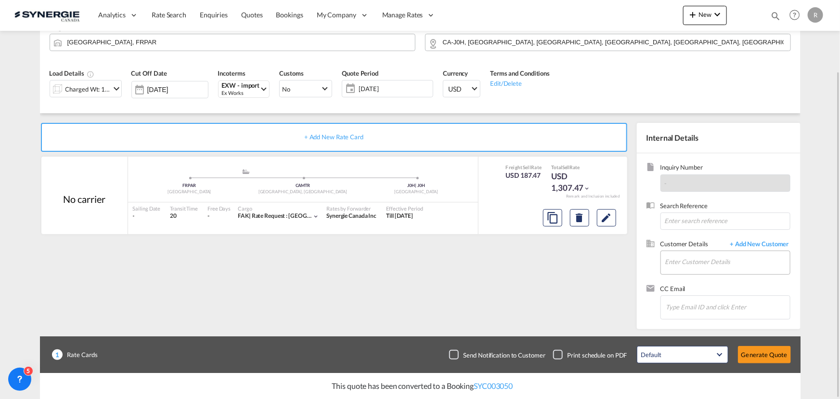
click at [661, 256] on md-input-container "Enter Customer Details" at bounding box center [725, 262] width 130 height 24
click at [674, 260] on input "Enter Customer Details" at bounding box center [727, 262] width 125 height 22
paste input "<dominique.moussette@chexpressinc.com> To:"
drag, startPoint x: 773, startPoint y: 259, endPoint x: 840, endPoint y: 257, distance: 66.5
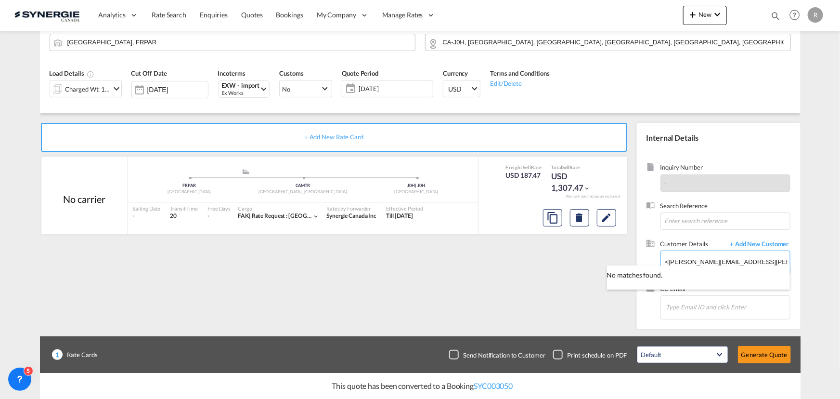
click at [840, 257] on body "Analytics Reports Dashboard Rate Search Enquiries Quotes Bookings" at bounding box center [420, 199] width 840 height 399
click at [669, 261] on input "<dominique.moussette@chexpressinc.com" at bounding box center [727, 262] width 125 height 22
type input "dominique.moussette@chexpressinc.com"
click at [755, 243] on span "+ Add New Customer" at bounding box center [757, 244] width 65 height 11
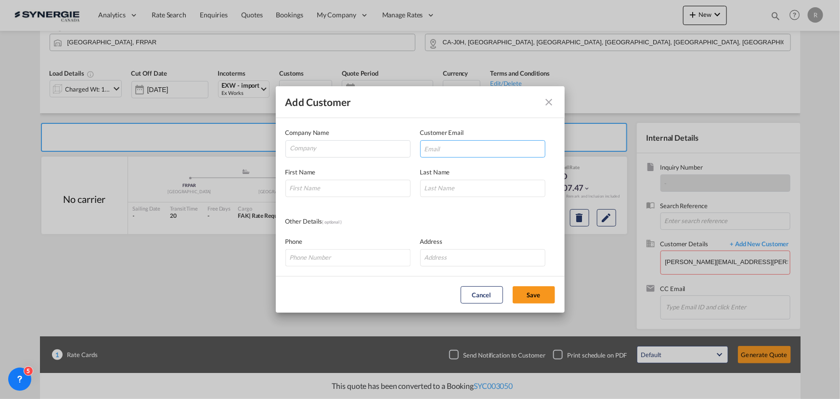
click at [456, 149] on input "Add Customer Company ..." at bounding box center [482, 148] width 125 height 17
paste input "<dominique.moussette@chexpressinc.com> To:"
click at [430, 149] on input "<dominique.moussette@chexpressinc.com" at bounding box center [482, 148] width 125 height 17
type input "dominique.moussette@chexpressinc.com"
click at [364, 142] on input "Company" at bounding box center [350, 148] width 120 height 14
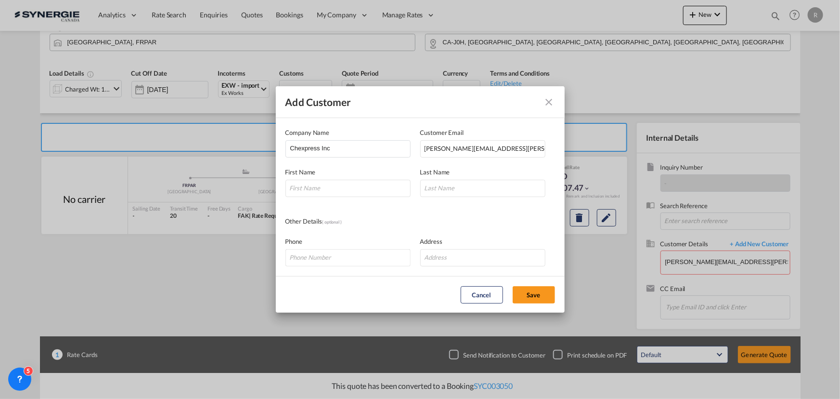
click at [686, 274] on div "Add Customer Company Name Chexpress Inc Customer Email dominique.moussette@chex…" at bounding box center [420, 199] width 840 height 399
click at [292, 146] on input "Chexpress Inc" at bounding box center [350, 148] width 120 height 14
type input "C. H. express Inc"
click at [324, 185] on input "Add Customer Company ..." at bounding box center [347, 188] width 125 height 17
paste input "Dominique Moussette"
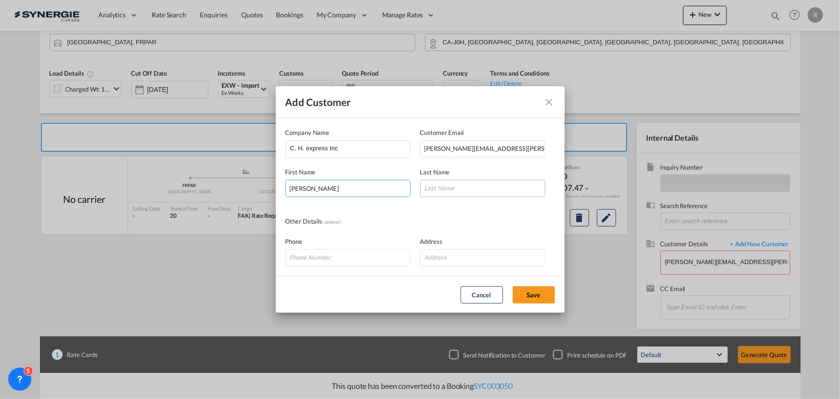
type input "Dominique Moussette"
click at [458, 191] on input "Add Customer Company ..." at bounding box center [482, 188] width 125 height 17
type input "."
click at [530, 298] on button "Save" at bounding box center [534, 294] width 42 height 17
type input "C. H. express Inc, Dominique Moussette ., dominique.moussette@chexpressinc.com"
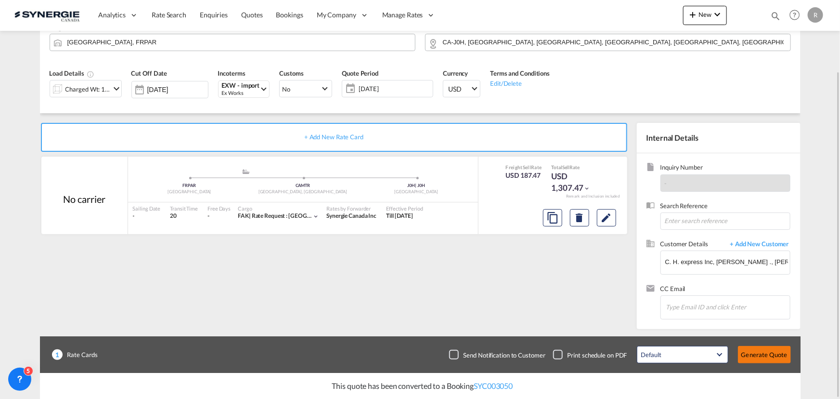
click at [780, 358] on button "Generate Quote" at bounding box center [764, 354] width 53 height 17
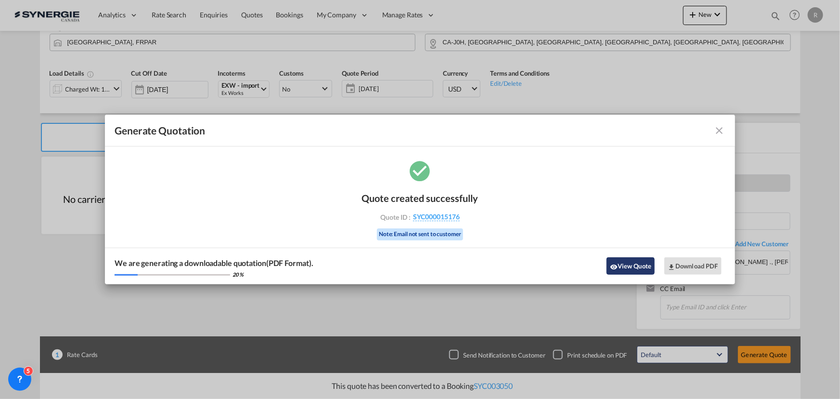
click at [628, 265] on button "View Quote" at bounding box center [631, 265] width 48 height 17
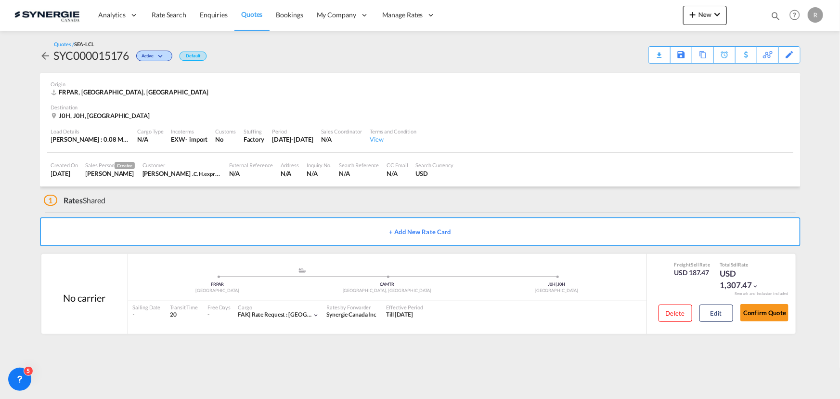
click at [0, 0] on div "Download Quote" at bounding box center [0, 0] width 0 height 0
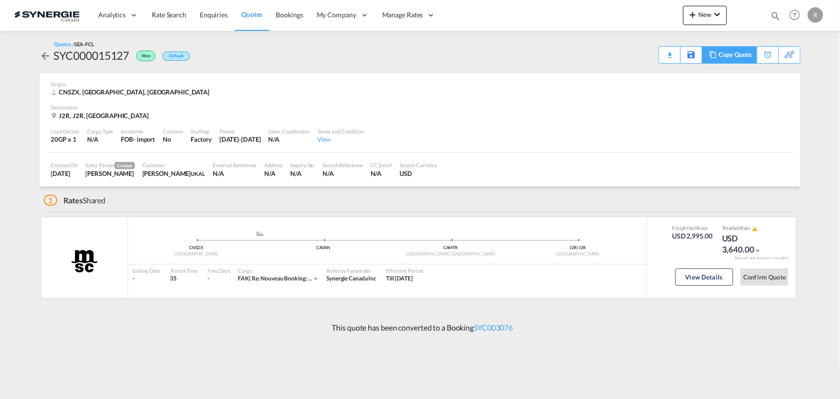
click at [746, 55] on div "Copy Quote" at bounding box center [735, 55] width 33 height 16
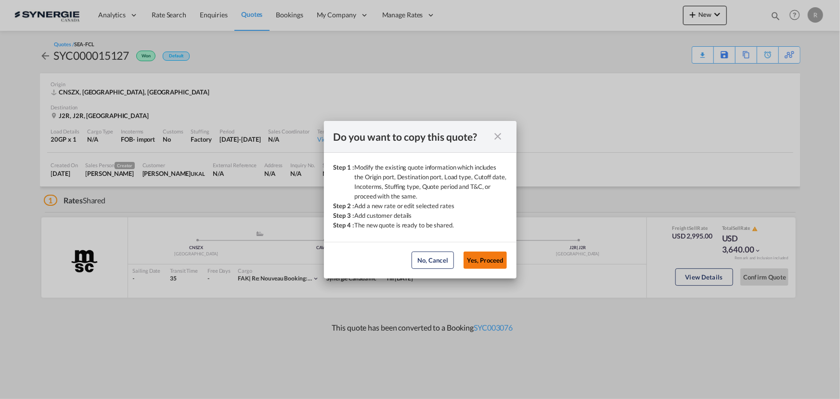
click at [481, 258] on button "Yes, Proceed" at bounding box center [485, 259] width 43 height 17
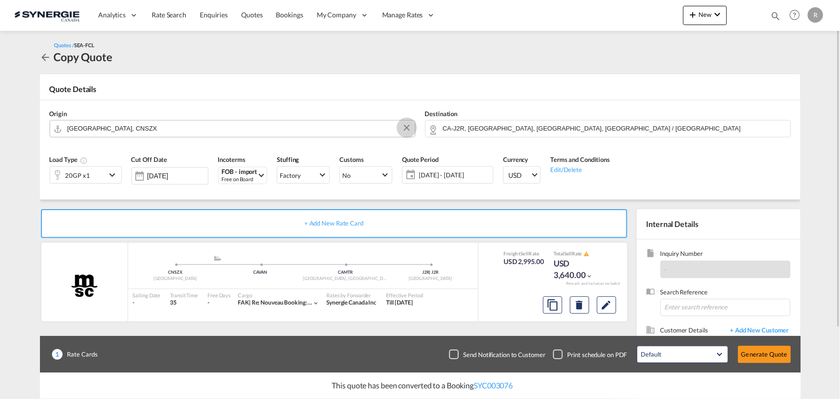
click at [404, 130] on button "Clear Input" at bounding box center [407, 127] width 14 height 14
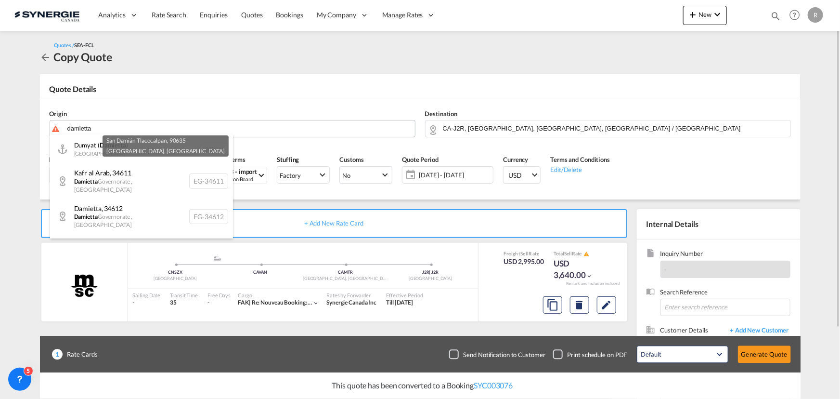
type input "damietta"
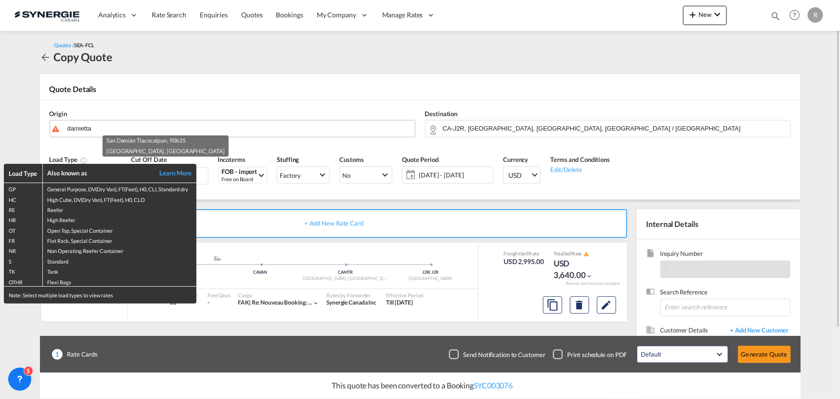
click at [371, 130] on div "Load Type Also known as Learn More GP General Purpose, DV(Dry Van), FT(Feet), H…" at bounding box center [420, 199] width 840 height 399
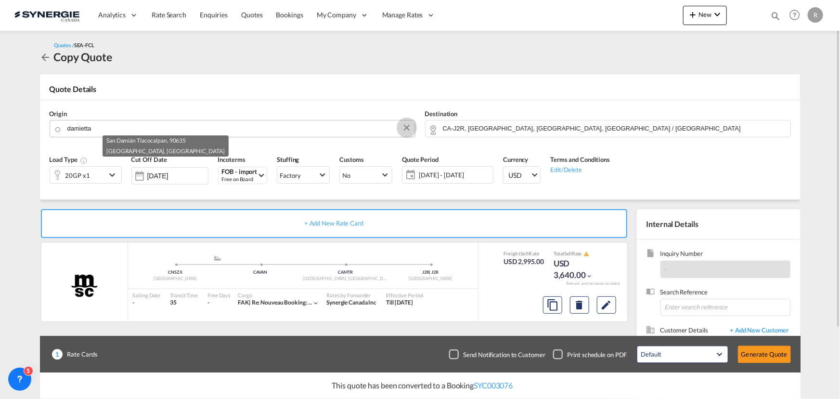
click at [409, 126] on button "Clear Input" at bounding box center [407, 127] width 14 height 14
click at [332, 129] on input "Search by Door/Port" at bounding box center [238, 128] width 343 height 17
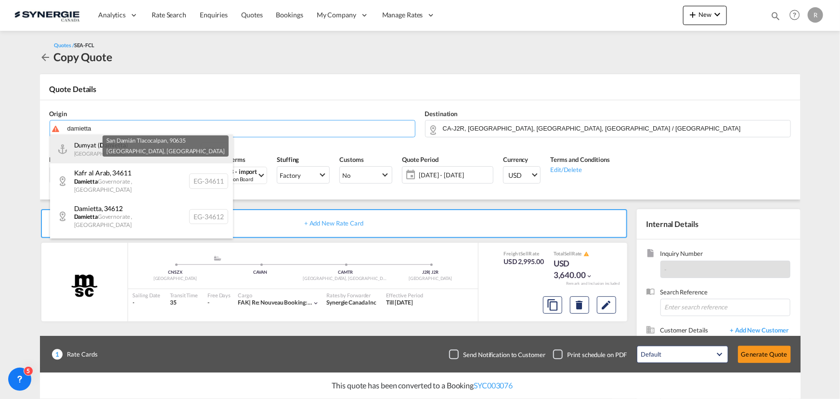
click at [95, 150] on div "Dumyat ( Damietta ) Egypt EGDAM" at bounding box center [141, 148] width 183 height 29
type input "Dumyat (Damietta), EGDAM"
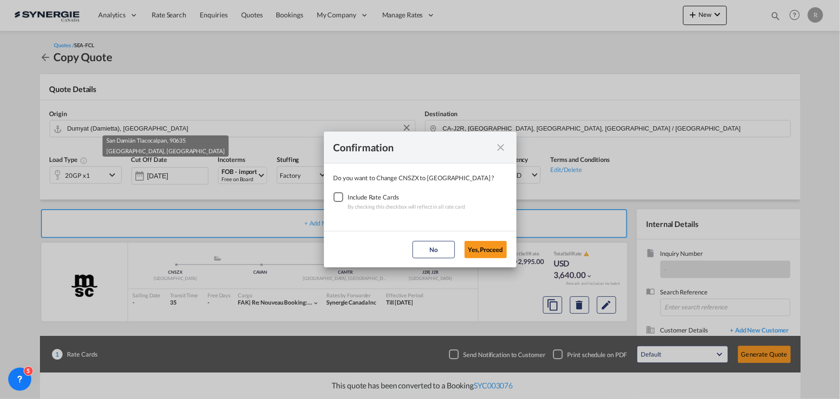
click at [342, 197] on div "Checkbox No Ink" at bounding box center [339, 197] width 10 height 10
click at [490, 247] on button "Yes,Proceed" at bounding box center [486, 249] width 42 height 17
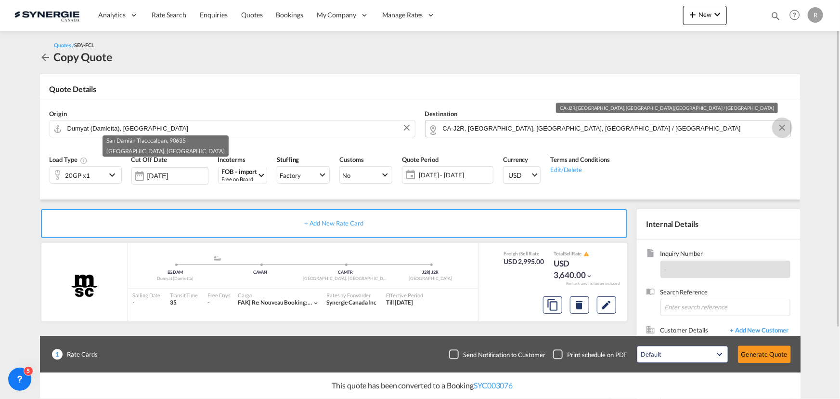
click at [784, 130] on button "Clear Input" at bounding box center [782, 127] width 14 height 14
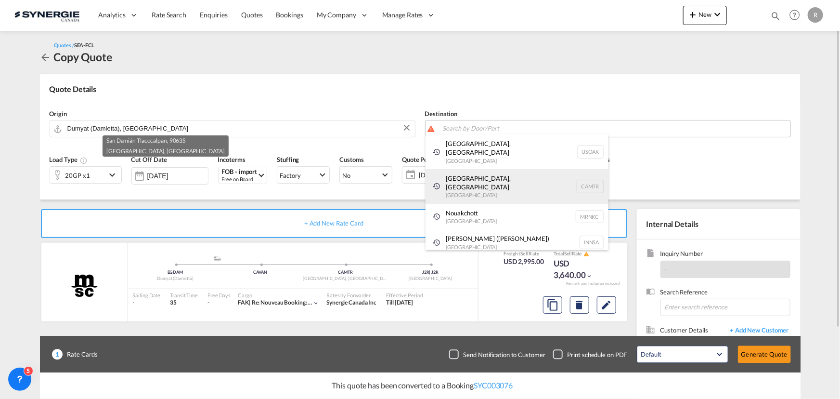
click at [474, 169] on div "Montreal, QC Canada CAMTR" at bounding box center [517, 186] width 183 height 35
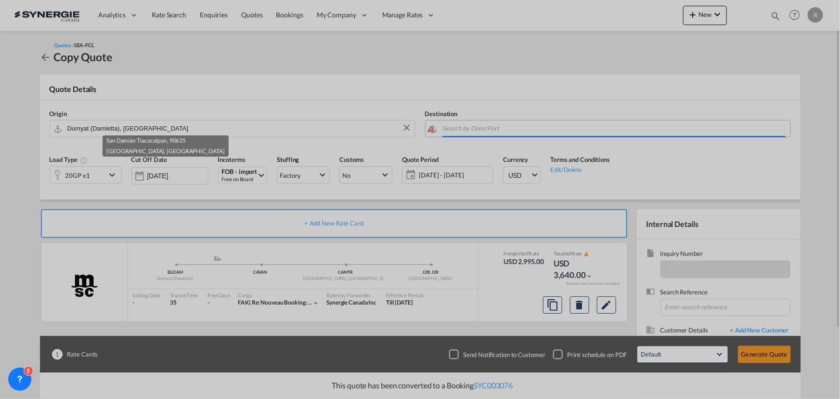
type input "Montreal, QC, CAMTR"
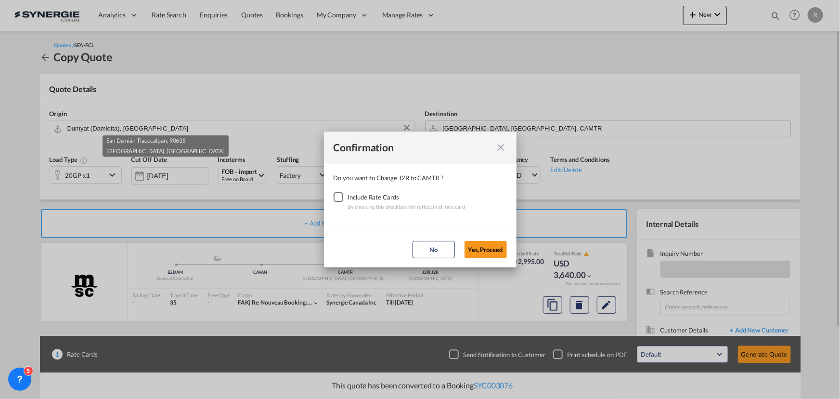
click at [336, 199] on div "Checkbox No Ink" at bounding box center [339, 197] width 10 height 10
click at [484, 250] on button "Yes,Proceed" at bounding box center [486, 249] width 42 height 17
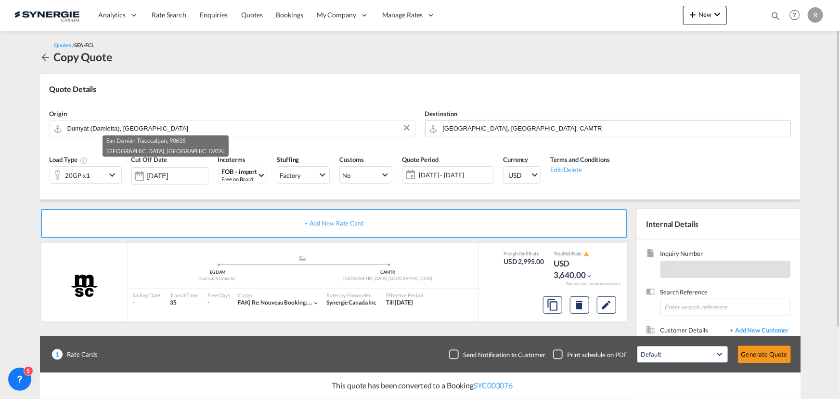
click at [465, 178] on span "05 - 14 Oct 2025" at bounding box center [455, 174] width 72 height 9
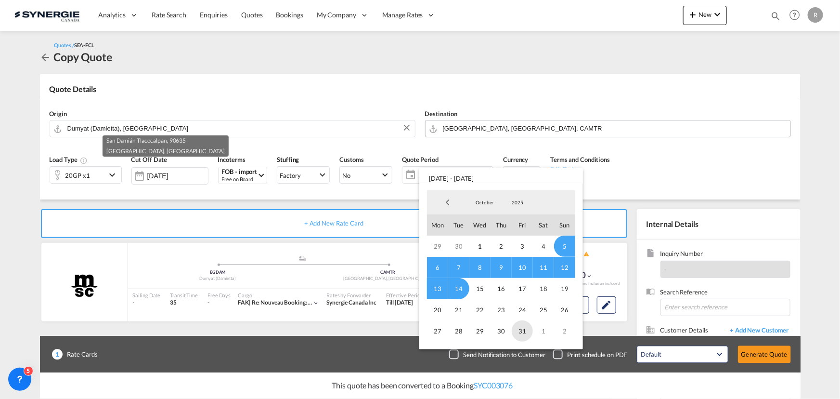
click at [520, 333] on span "31" at bounding box center [522, 330] width 21 height 21
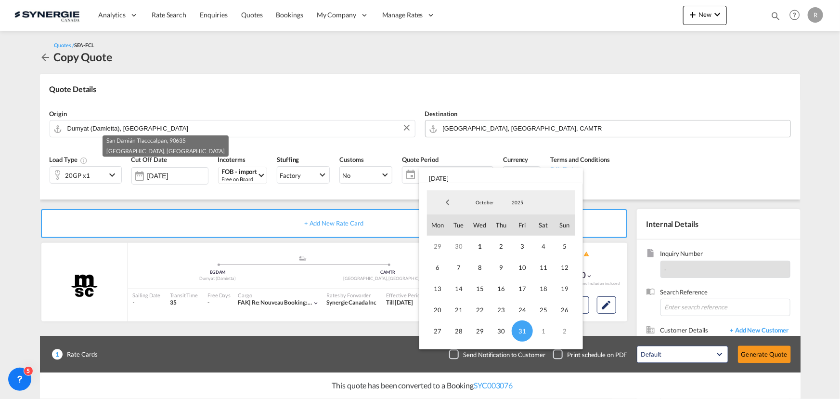
click at [708, 170] on md-backdrop at bounding box center [420, 199] width 840 height 399
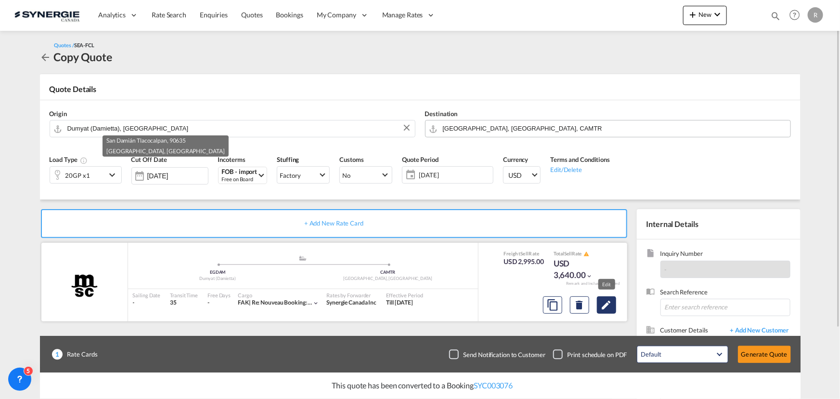
click at [609, 303] on md-icon "Edit" at bounding box center [607, 305] width 12 height 12
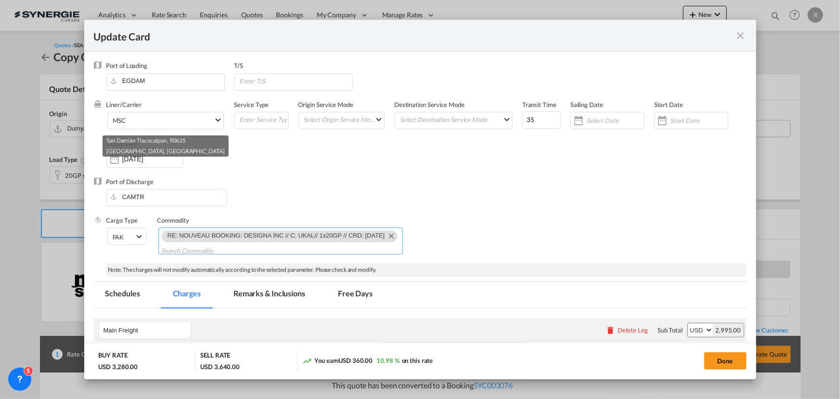
click at [391, 237] on md-icon "Remove RE: NOUVEAU BOOKING: DESIGNA INC // C: UKAL// 1x20GP // CRD: 10 OCT" at bounding box center [391, 236] width 12 height 12
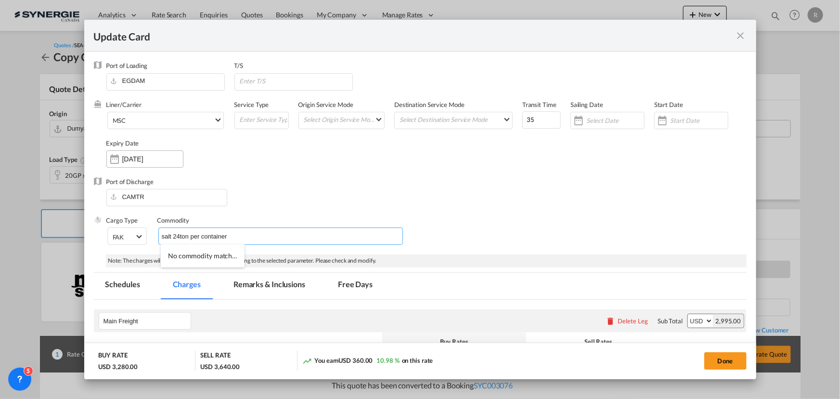
type input "salt 24ton per container"
click at [163, 162] on input "[DATE]" at bounding box center [152, 159] width 61 height 8
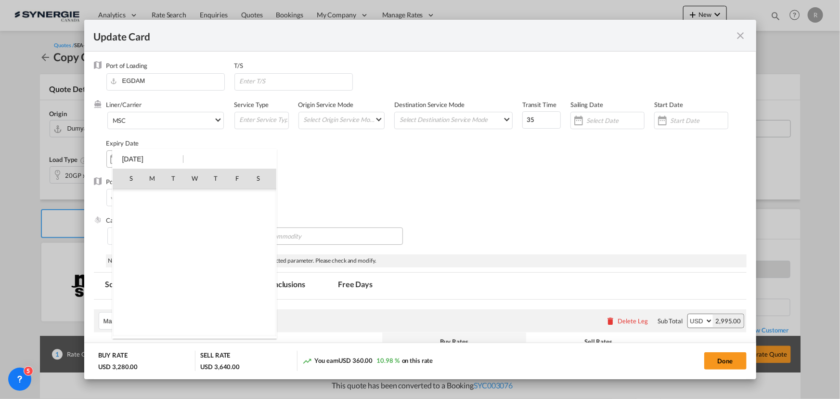
scroll to position [223122, 0]
click at [233, 284] on span "31" at bounding box center [236, 283] width 19 height 19
type input "[DATE]"
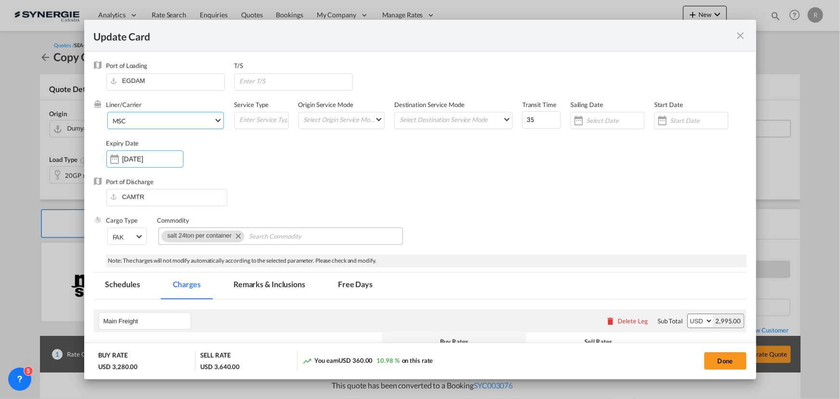
click at [166, 120] on span "MSC" at bounding box center [163, 120] width 101 height 9
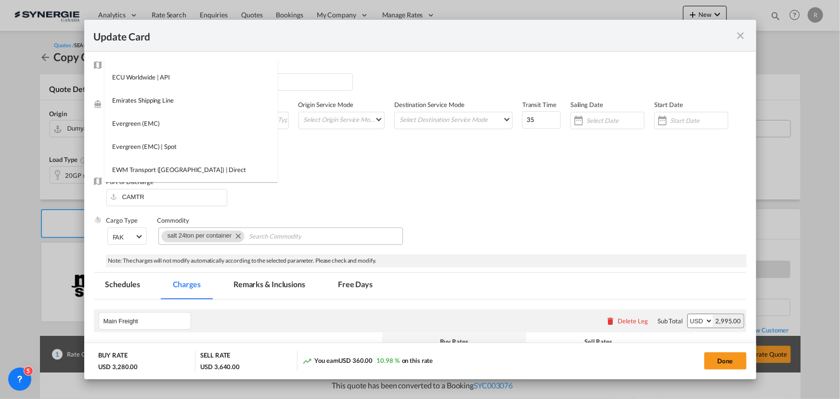
scroll to position [0, 0]
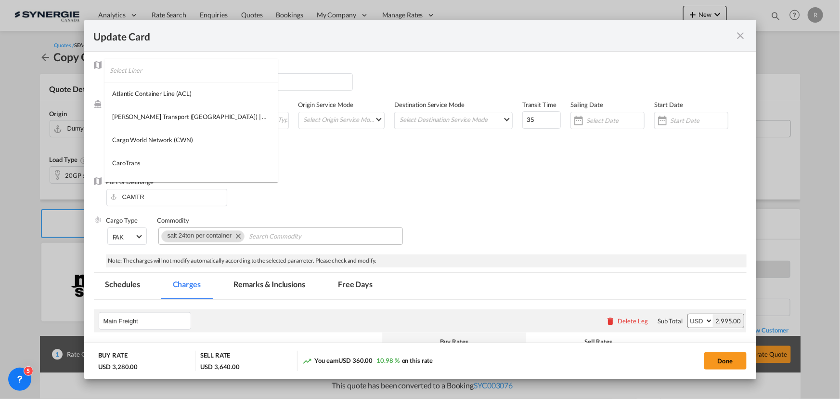
click at [174, 67] on input "search" at bounding box center [194, 70] width 168 height 23
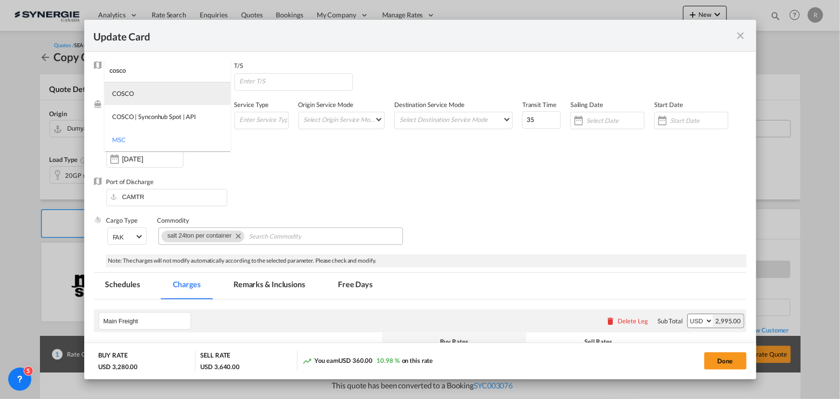
type input "cosco"
click at [139, 97] on md-option "COSCO" at bounding box center [167, 93] width 126 height 23
click at [415, 166] on div "Liner/Carrier COSCO Service Type Origin Service Mode Select Origin Service Mode…" at bounding box center [426, 138] width 640 height 77
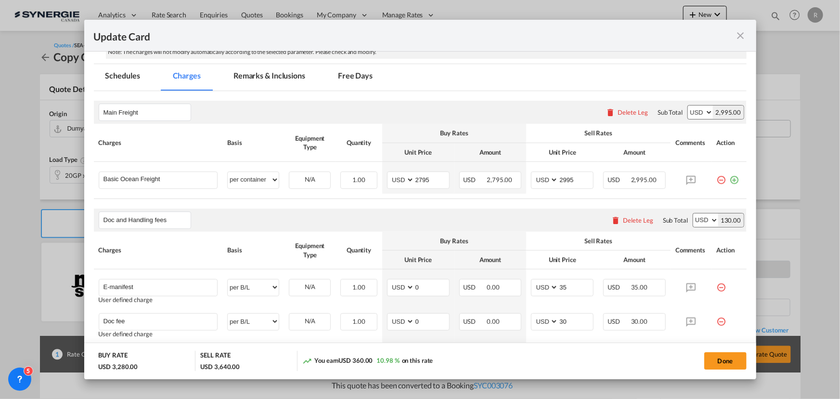
scroll to position [219, 0]
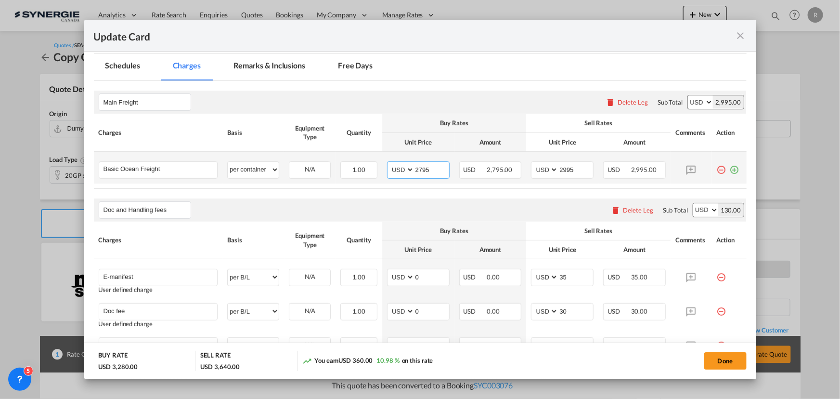
drag, startPoint x: 433, startPoint y: 169, endPoint x: 375, endPoint y: 167, distance: 57.8
click at [375, 167] on tr "Basic Ocean Freight Please Enter User Defined Charges Cannot Be Published per e…" at bounding box center [420, 168] width 653 height 32
click at [730, 171] on md-icon "icon-plus-circle-outline green-400-fg" at bounding box center [735, 166] width 10 height 10
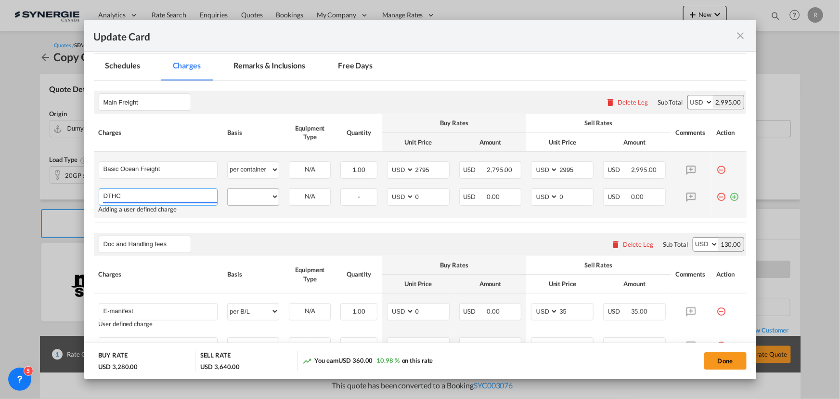
type input "DTHC"
drag, startPoint x: 255, startPoint y: 195, endPoint x: 246, endPoint y: 190, distance: 10.6
click at [255, 195] on select "per equipment per container per B/L per shipping bill per shipment % on freight…" at bounding box center [253, 196] width 51 height 15
select select "per container"
click at [228, 189] on select "per equipment per container per B/L per shipping bill per shipment % on freight…" at bounding box center [253, 196] width 51 height 15
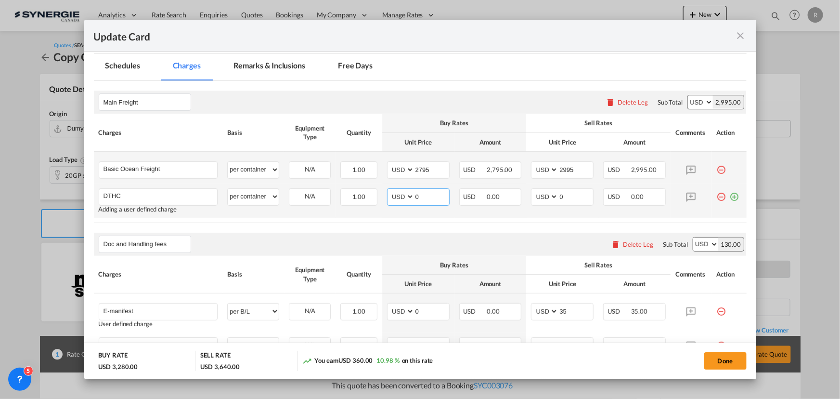
drag, startPoint x: 428, startPoint y: 196, endPoint x: 365, endPoint y: 183, distance: 64.4
click at [365, 183] on tr "DTHC Please Enter User Defined Charges Cannot Be Published Adding a user define…" at bounding box center [420, 200] width 653 height 34
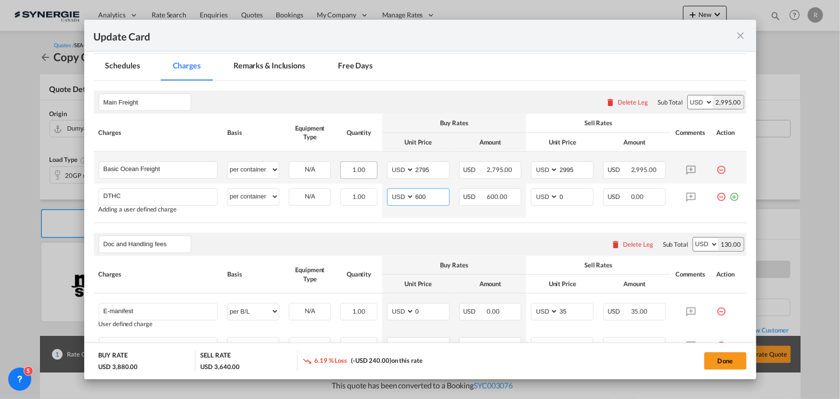
type input "600"
drag, startPoint x: 430, startPoint y: 166, endPoint x: 366, endPoint y: 153, distance: 65.3
click at [366, 153] on tr "Basic Ocean Freight Please Enter User Defined Charges Cannot Be Published per e…" at bounding box center [420, 168] width 653 height 32
type input "2600"
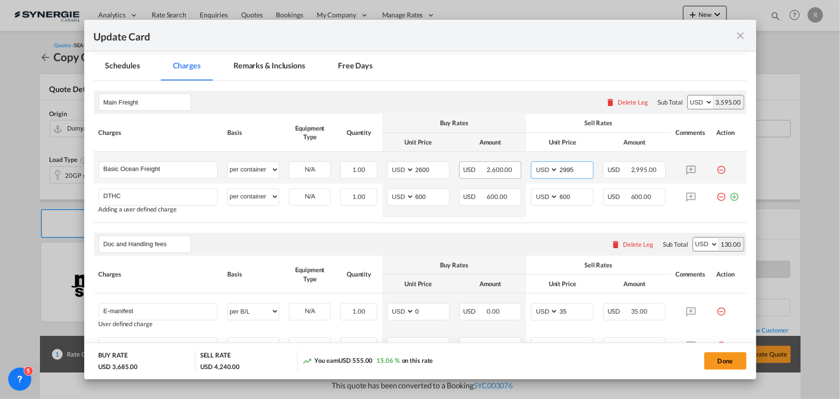
drag, startPoint x: 572, startPoint y: 171, endPoint x: 505, endPoint y: 163, distance: 67.4
click at [505, 163] on tr "Basic Ocean Freight Please Enter User Defined Charges Cannot Be Published per e…" at bounding box center [420, 168] width 653 height 32
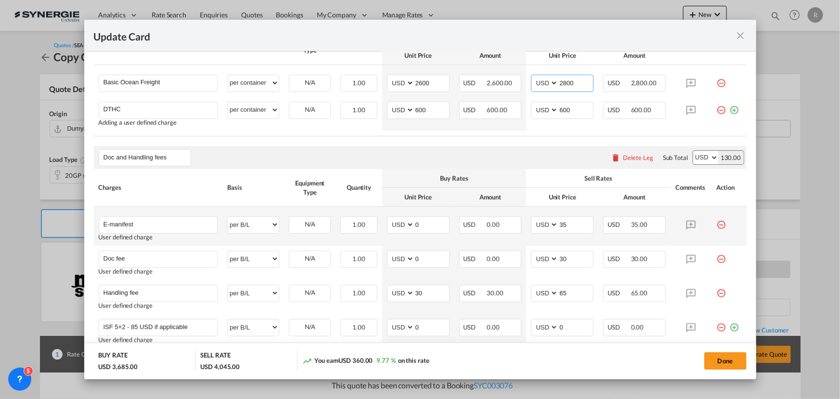
scroll to position [306, 0]
type input "2800"
drag, startPoint x: 574, startPoint y: 220, endPoint x: 526, endPoint y: 216, distance: 48.8
click at [526, 216] on td "AED AFN ALL AMD ANG AOA ARS AUD AWG AZN BAM BBD BDT BGN BHD BIF BMD BND BOB BRL…" at bounding box center [562, 225] width 72 height 39
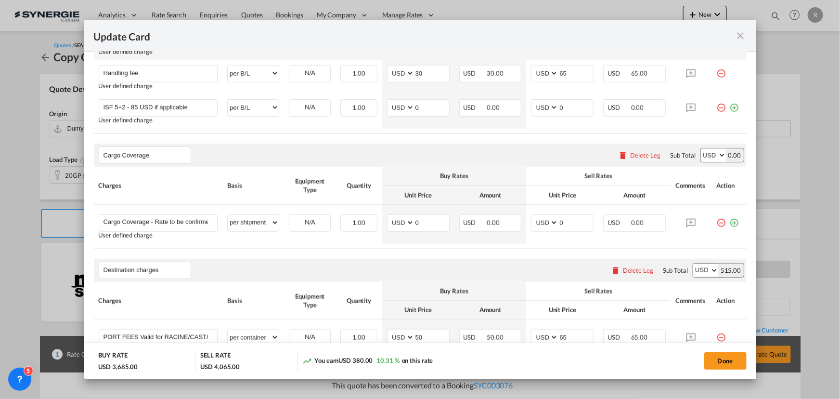
scroll to position [632, 0]
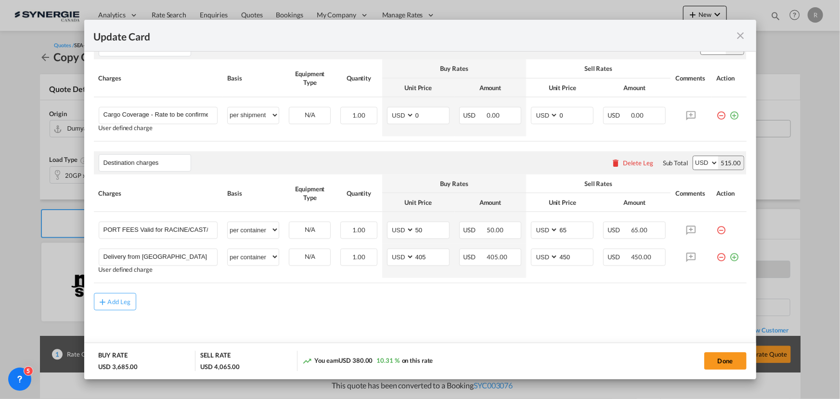
type input "55"
click at [635, 157] on div "Delete Leg" at bounding box center [632, 162] width 52 height 17
click at [638, 163] on div "Delete Leg" at bounding box center [638, 163] width 30 height 8
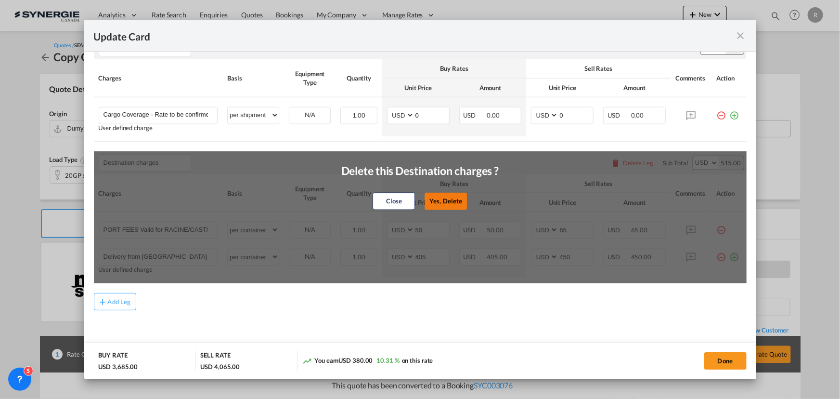
click at [435, 202] on button "Yes, Delete" at bounding box center [446, 201] width 42 height 17
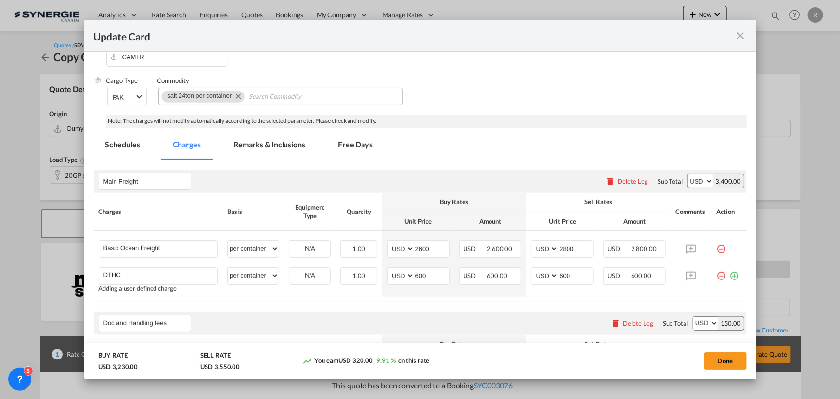
scroll to position [96, 0]
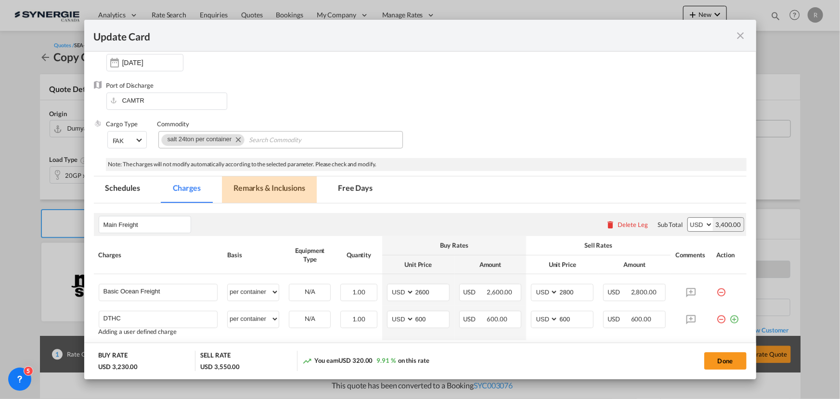
click at [264, 190] on md-tab-item "Remarks & Inclusions" at bounding box center [269, 189] width 95 height 26
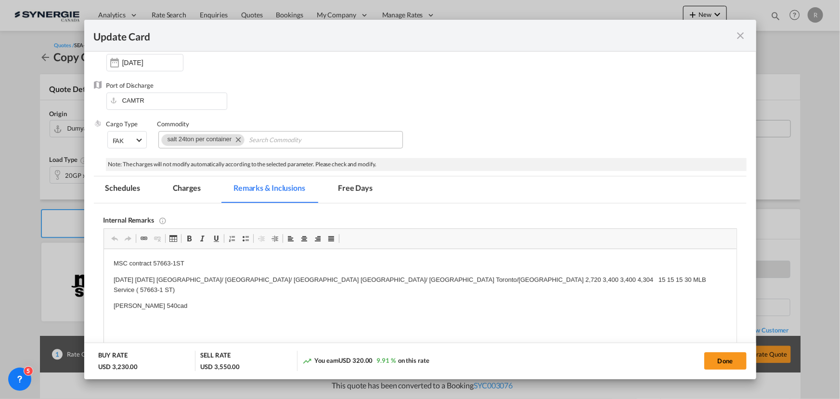
scroll to position [0, 0]
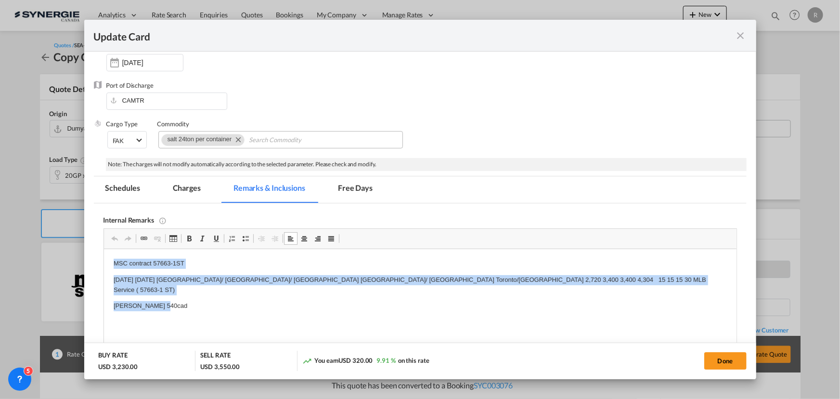
drag, startPoint x: 111, startPoint y: 262, endPoint x: 229, endPoint y: 299, distance: 123.8
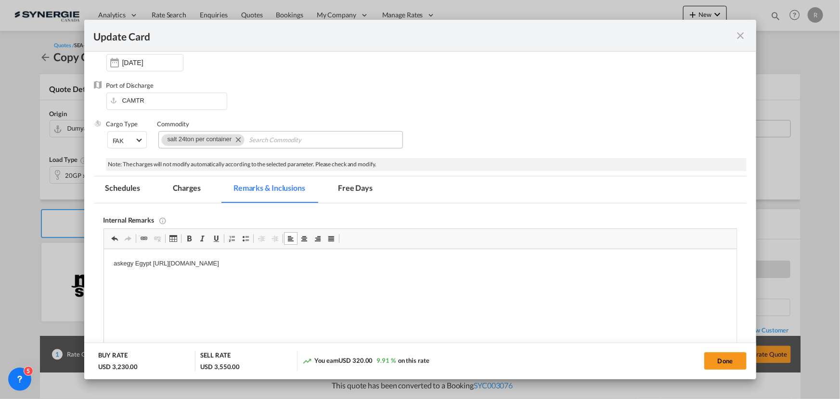
click at [122, 263] on p "askegy Egypt https://app.frontapp.com/open/msg_1hw1rxsf?key=WfhbO8k4bRR_cMLVc7I…" at bounding box center [419, 264] width 613 height 10
click at [482, 272] on body "aslegy Egypt https://app.frontapp.com/open/msg_1hw1rxsf?key=WfhbO8k4bRR_cMLVc7I…" at bounding box center [419, 272] width 613 height 26
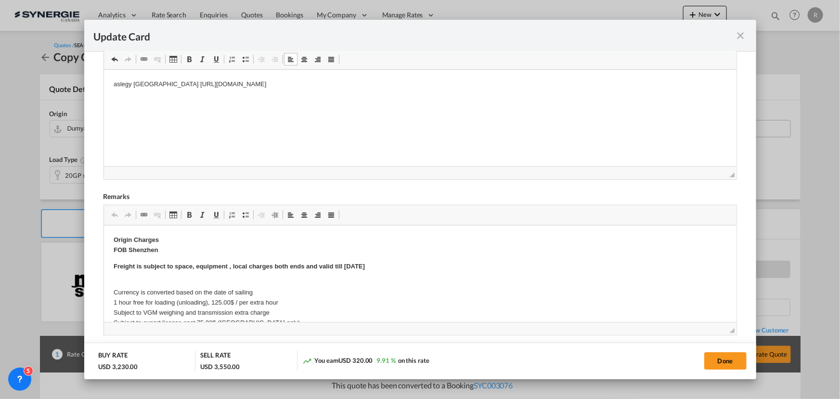
scroll to position [359, 0]
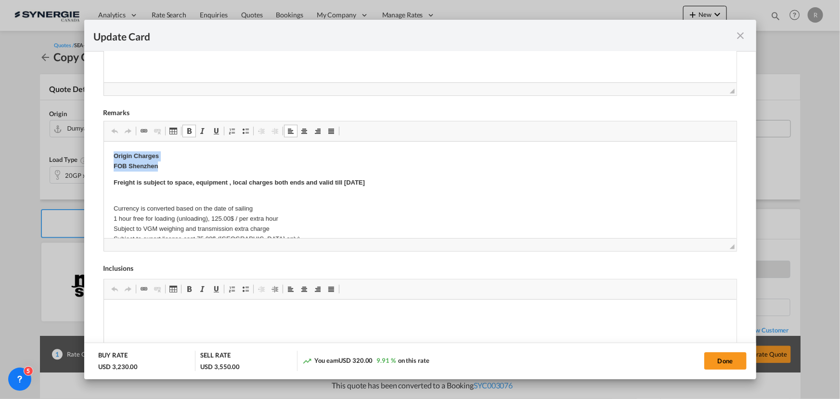
drag, startPoint x: 106, startPoint y: 154, endPoint x: 316, endPoint y: 162, distance: 210.1
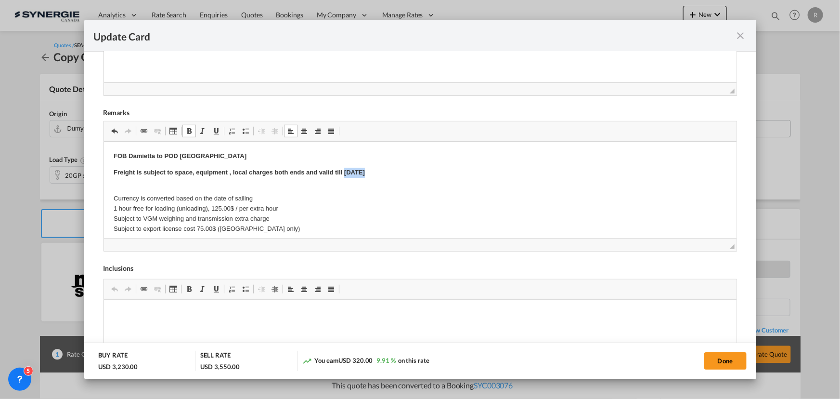
drag, startPoint x: 344, startPoint y: 173, endPoint x: 415, endPoint y: 173, distance: 71.7
click at [415, 173] on p "Freight is subject to space, equipment , local charges both ends and valid till…" at bounding box center [419, 173] width 613 height 10
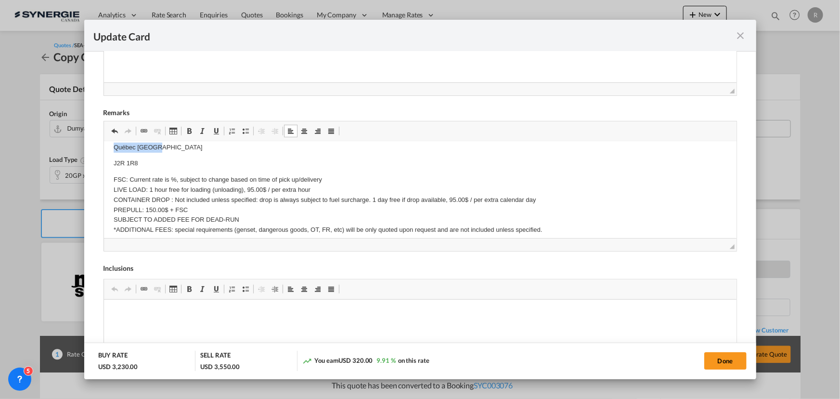
scroll to position [297, 0]
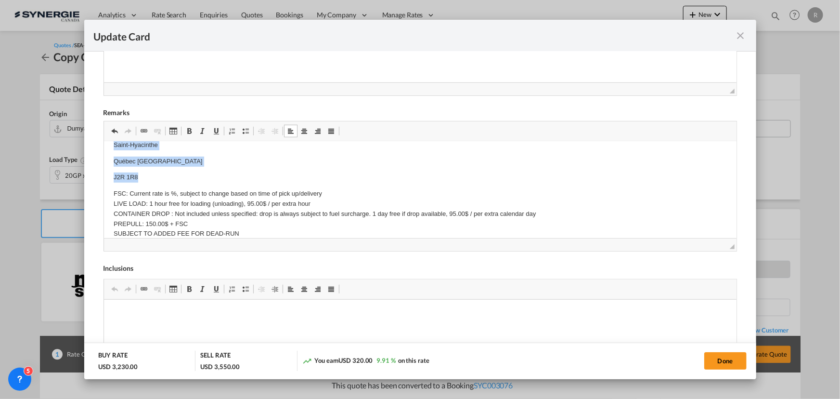
drag, startPoint x: 109, startPoint y: 219, endPoint x: 193, endPoint y: 177, distance: 93.0
click at [193, 177] on html "FOB Damietta to POD Montreal Freight is subject to space, equipment , local cha…" at bounding box center [420, 224] width 633 height 758
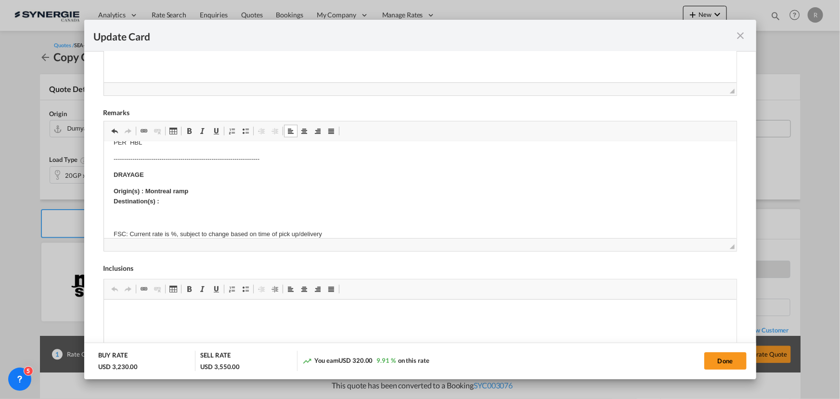
scroll to position [208, 0]
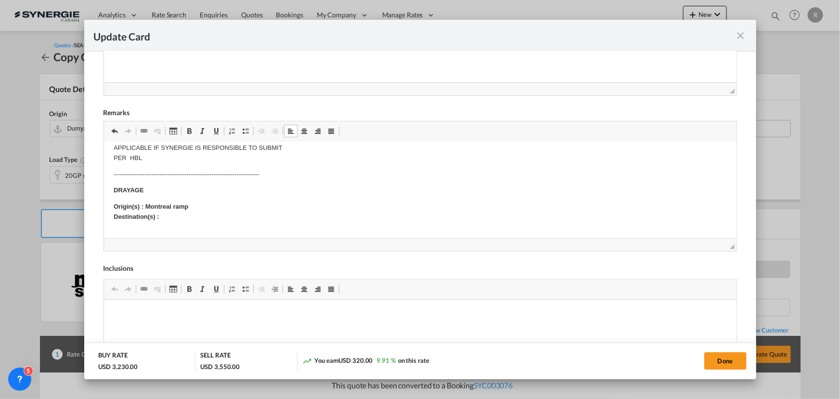
click at [150, 190] on p "DRAYAGE" at bounding box center [419, 190] width 613 height 10
click at [717, 357] on button "Done" at bounding box center [725, 360] width 42 height 17
type input "30 Oct 2025"
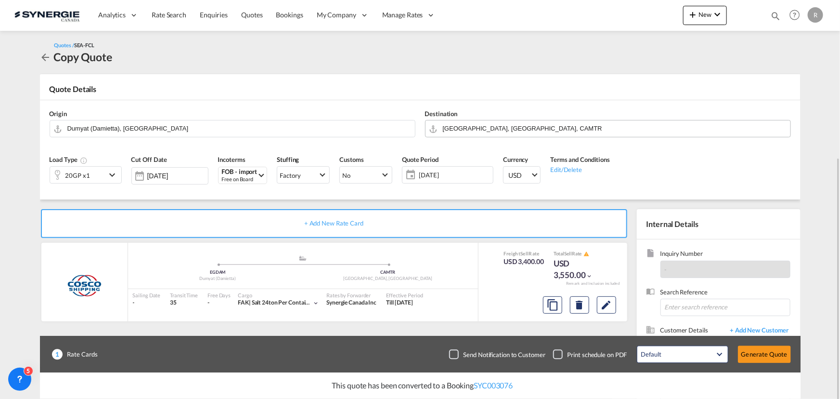
scroll to position [86, 0]
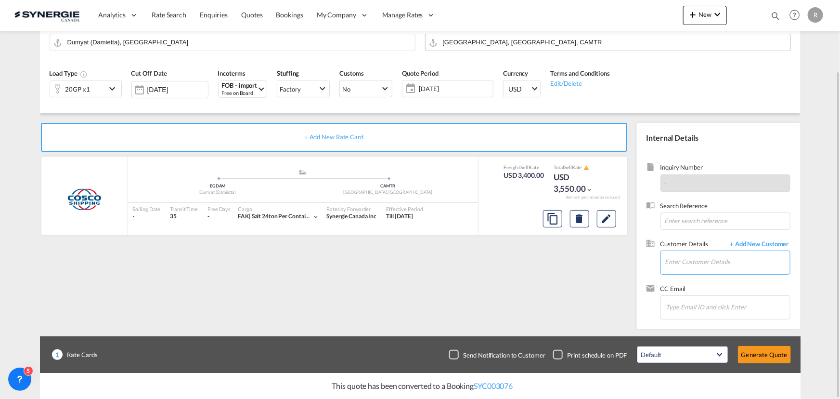
click at [681, 260] on input "Enter Customer Details" at bounding box center [727, 262] width 125 height 22
paste input "caroline.veillette@manuchar.com"
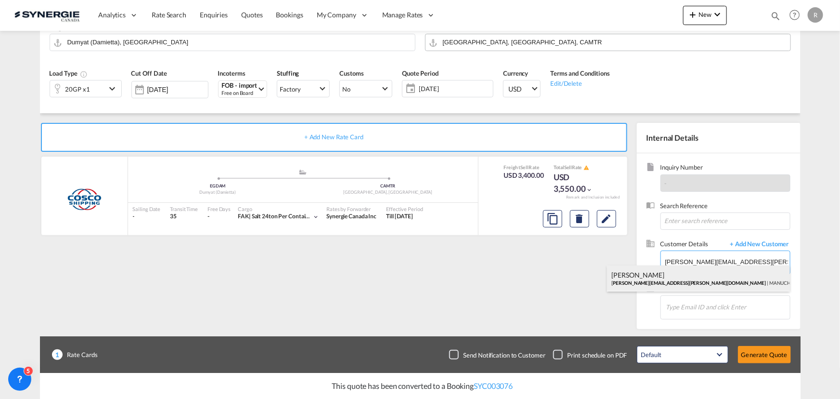
click at [672, 280] on div "Caroline Veillete caroline.veillette@manuchar.com | MANUCHAR" at bounding box center [698, 278] width 183 height 26
type input "MANUCHAR, Caroline Veillete, caroline.veillette@manuchar.com"
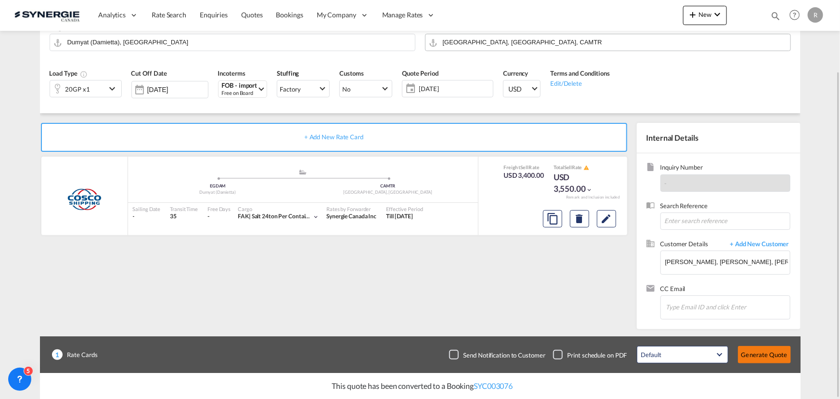
click at [751, 355] on button "Generate Quote" at bounding box center [764, 354] width 53 height 17
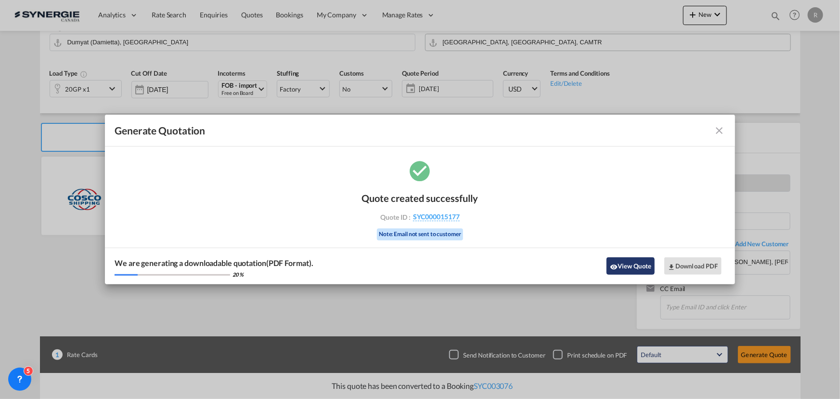
click at [639, 268] on button "View Quote" at bounding box center [631, 265] width 48 height 17
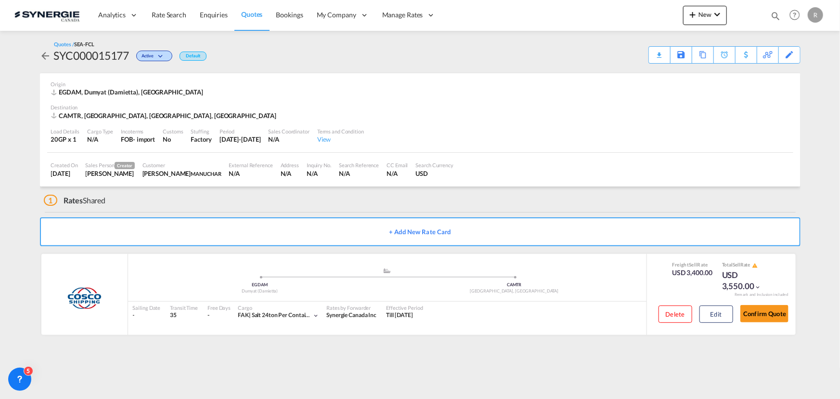
click at [0, 0] on div "Download Quote" at bounding box center [0, 0] width 0 height 0
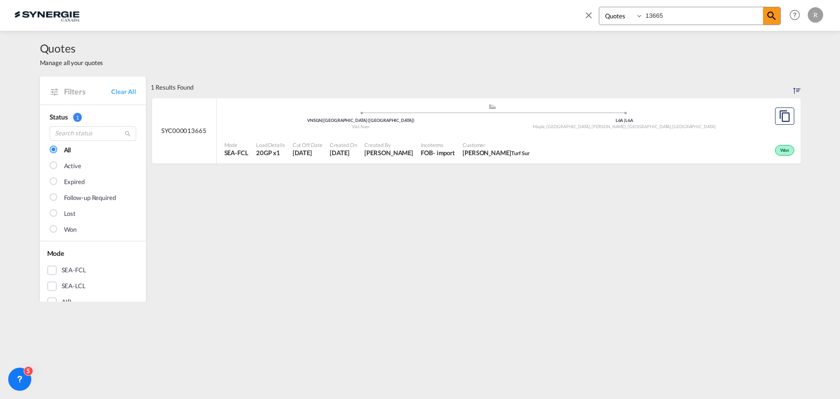
select select "Quotes"
drag, startPoint x: 681, startPoint y: 18, endPoint x: 617, endPoint y: 11, distance: 63.9
click at [617, 11] on div "Bookings Quotes Enquiries 13665" at bounding box center [690, 16] width 182 height 18
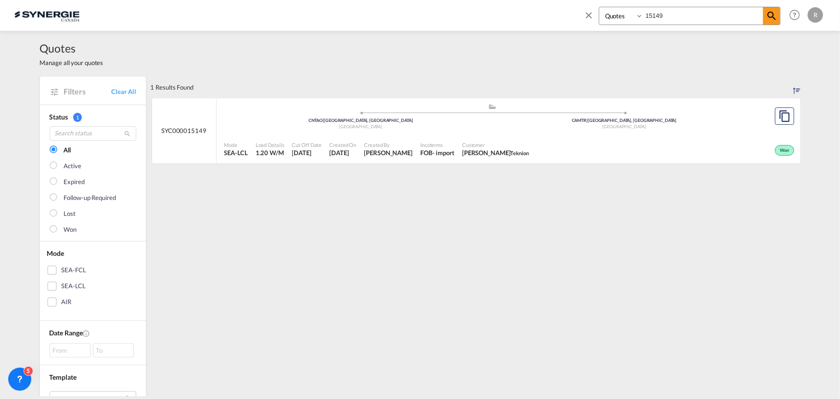
click at [529, 144] on span "Customer" at bounding box center [495, 144] width 67 height 7
drag, startPoint x: 669, startPoint y: 13, endPoint x: 599, endPoint y: 5, distance: 70.7
click at [599, 5] on div "Bookings Quotes Enquiries 15149 Help Resources Product Release R My Profile Log…" at bounding box center [702, 15] width 248 height 30
type input "14380"
click at [774, 15] on md-icon "icon-magnify" at bounding box center [772, 16] width 12 height 12
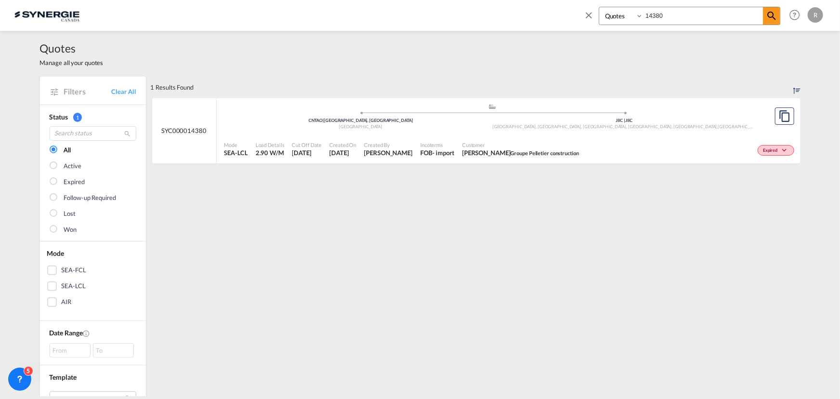
click at [432, 150] on div "- import" at bounding box center [443, 152] width 22 height 9
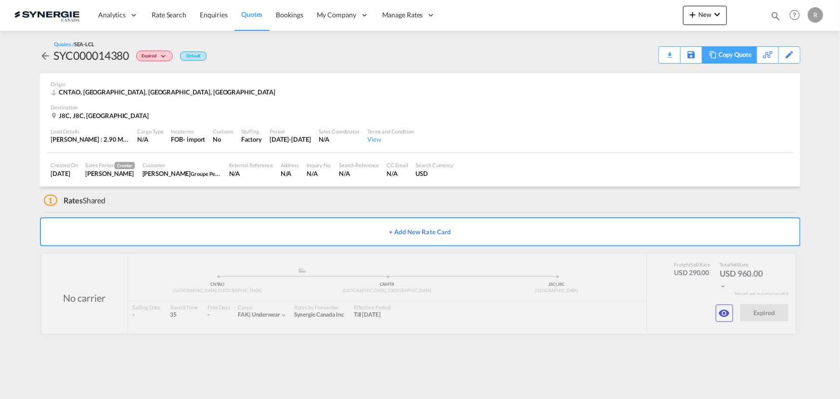
click at [738, 57] on div "Copy Quote" at bounding box center [735, 55] width 33 height 16
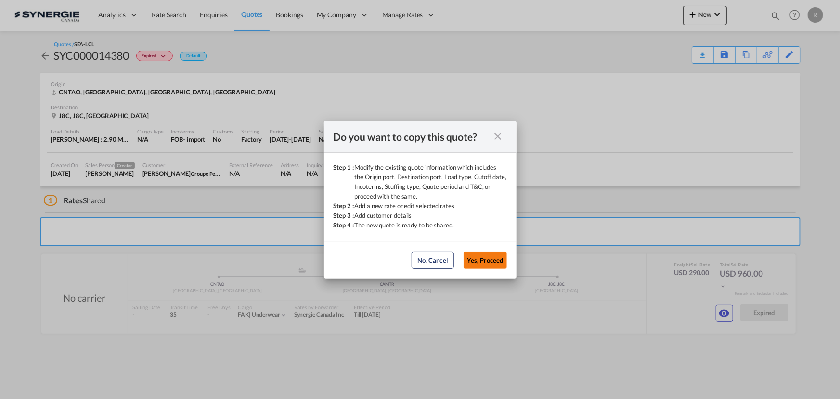
click at [476, 258] on button "Yes, Proceed" at bounding box center [485, 259] width 43 height 17
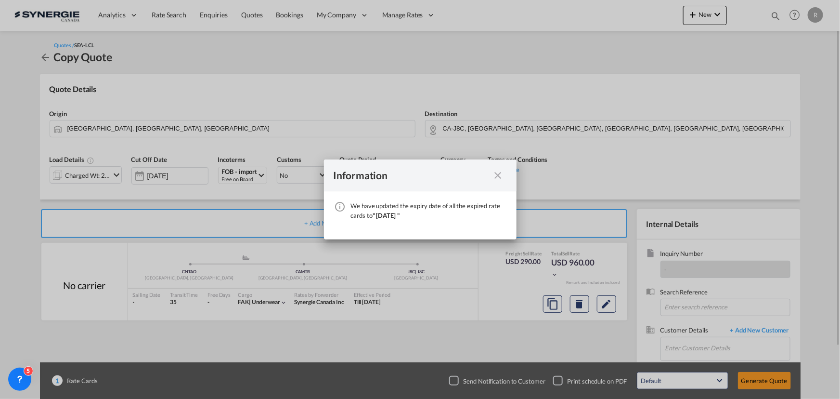
click at [501, 177] on md-icon "icon-close fg-AAA8AD cursor" at bounding box center [498, 175] width 12 height 12
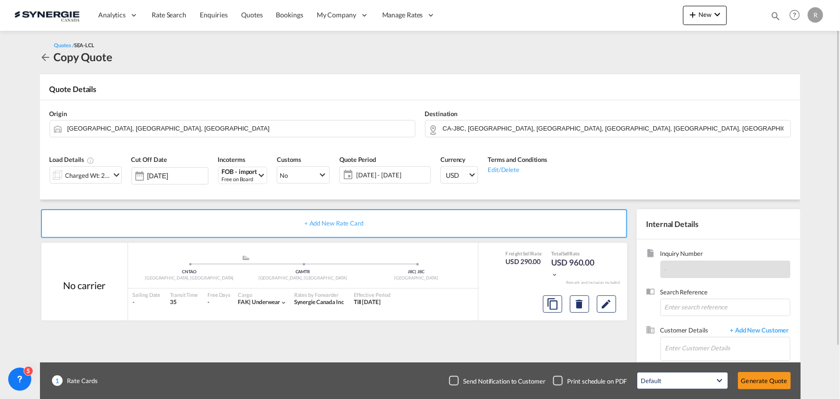
click at [358, 169] on span "[DATE] - [DATE]" at bounding box center [392, 174] width 77 height 13
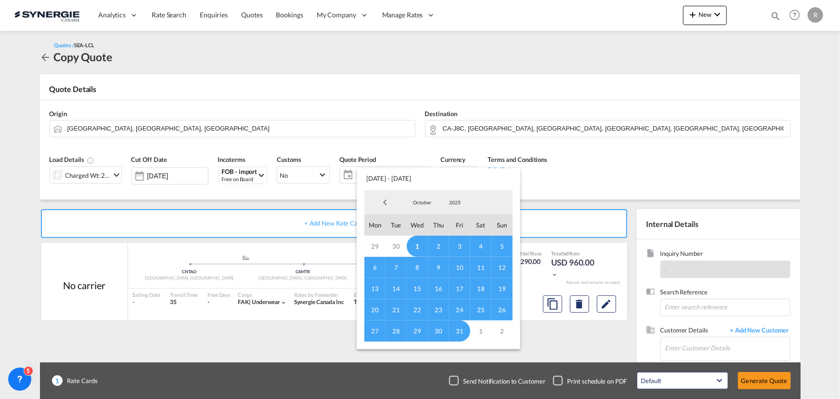
click at [395, 290] on span "14" at bounding box center [396, 288] width 21 height 21
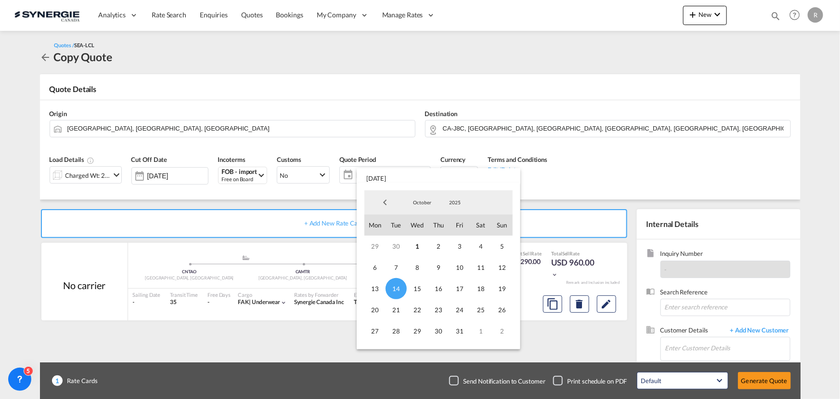
click at [605, 187] on md-backdrop at bounding box center [420, 199] width 840 height 399
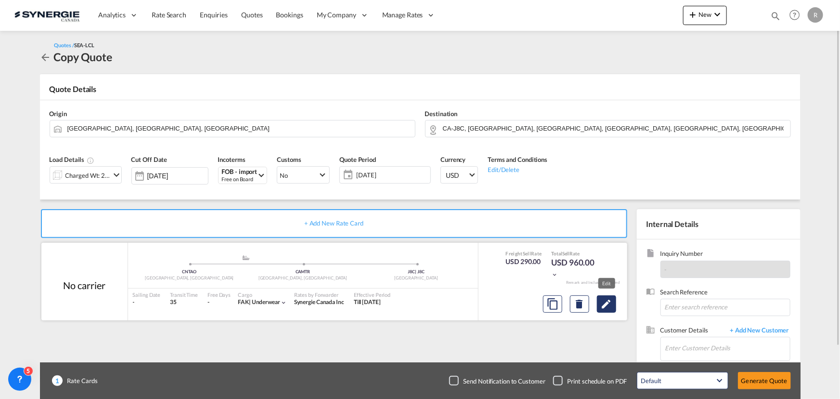
click at [607, 307] on md-icon "Edit" at bounding box center [607, 304] width 12 height 12
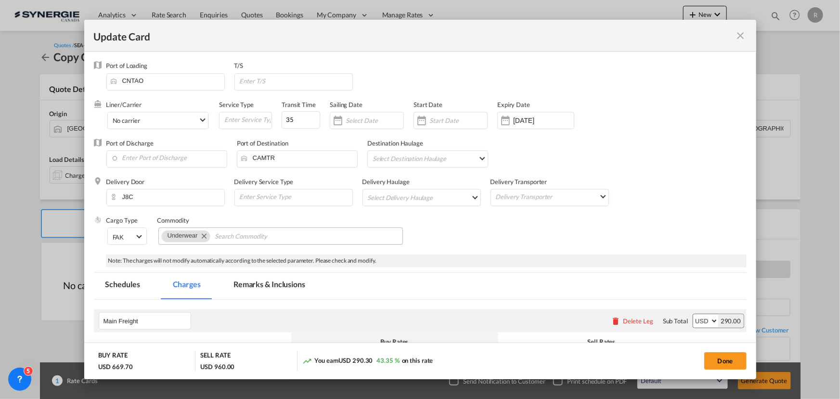
select select "per_w/m"
select select "per_hbl"
select select "flat"
select select "per_shipment"
select select "per_bl"
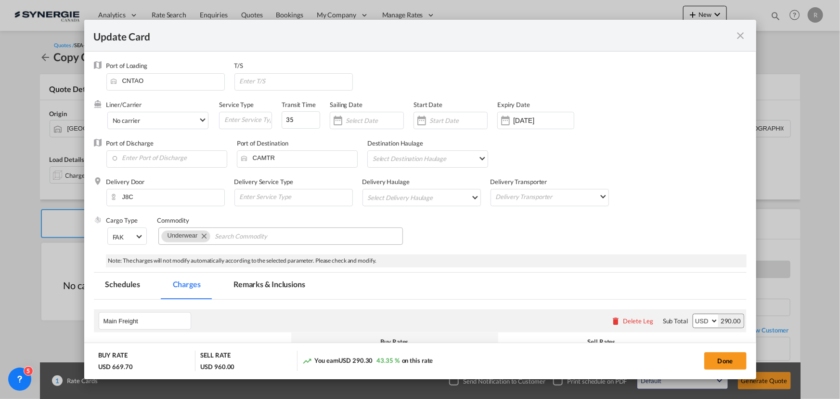
select select "per_bl"
click at [531, 118] on input "[DATE]" at bounding box center [543, 120] width 61 height 8
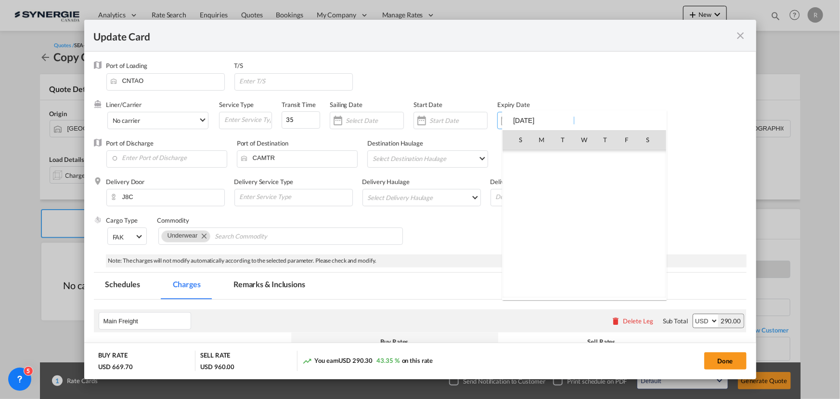
scroll to position [223122, 0]
click at [557, 201] on span "14" at bounding box center [563, 202] width 19 height 19
type input "[DATE]"
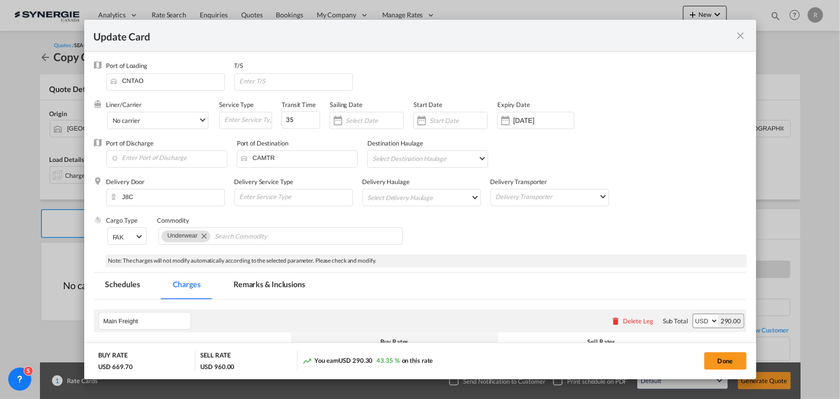
click at [664, 186] on div "Delivery Door J8C Delivery Service Type Delivery Haulage Select Delivery Haulag…" at bounding box center [426, 196] width 640 height 39
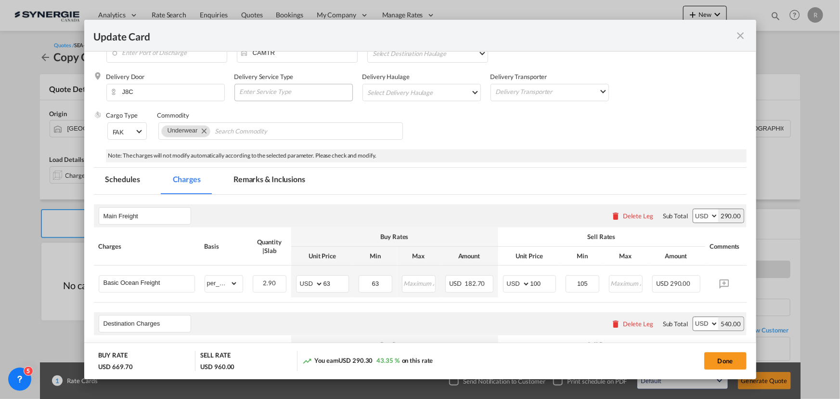
scroll to position [87, 0]
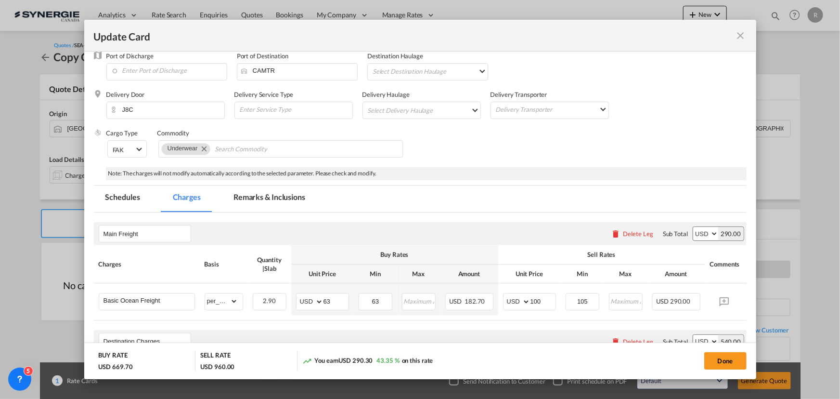
click at [269, 202] on md-tab-item "Remarks & Inclusions" at bounding box center [269, 198] width 95 height 26
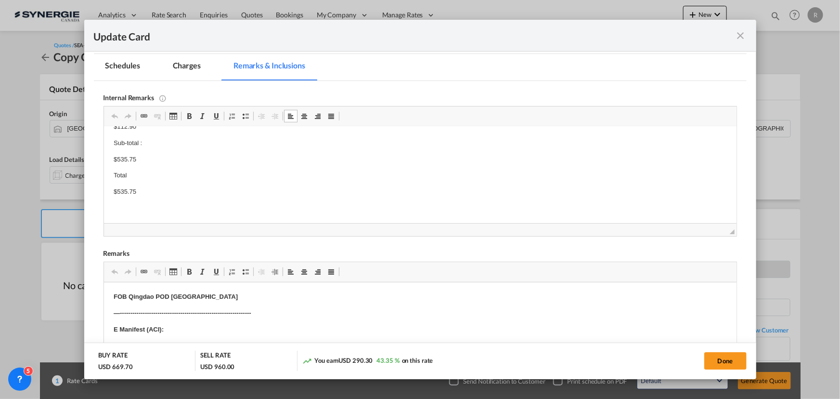
scroll to position [8, 0]
drag, startPoint x: 174, startPoint y: 148, endPoint x: 230, endPoint y: 150, distance: 55.9
click at [230, 150] on p "Bourret Quick quote - 8335584" at bounding box center [419, 149] width 613 height 10
drag, startPoint x: 110, startPoint y: 179, endPoint x: 174, endPoint y: 177, distance: 64.6
click at [174, 177] on html "AOF [URL][DOMAIN_NAME] Bourret Quick quote - 8391299 Amount : $422.85 Fuel surc…" at bounding box center [420, 214] width 633 height 192
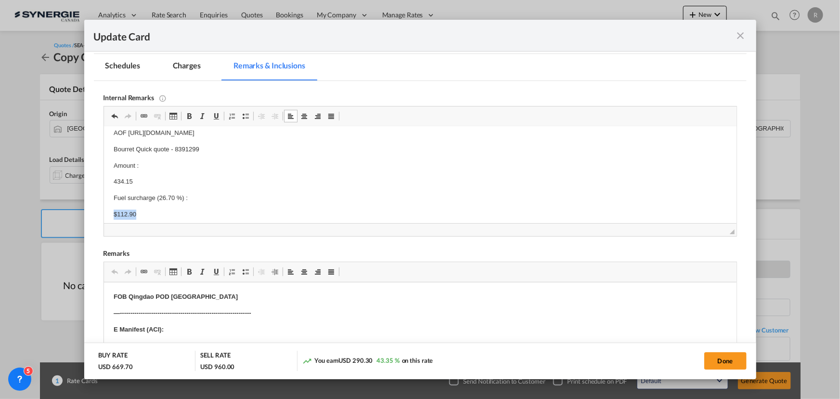
drag, startPoint x: 112, startPoint y: 211, endPoint x: 212, endPoint y: 218, distance: 100.3
click at [212, 218] on html "AOF [URL][DOMAIN_NAME] Bourret Quick quote - 8391299 Amount : 434.15 Fuel surch…" at bounding box center [420, 214] width 633 height 192
click at [171, 195] on body "AOF [URL][DOMAIN_NAME] Bourret Quick quote - 8391299 Amount : 434.15 Fuel surch…" at bounding box center [419, 203] width 613 height 173
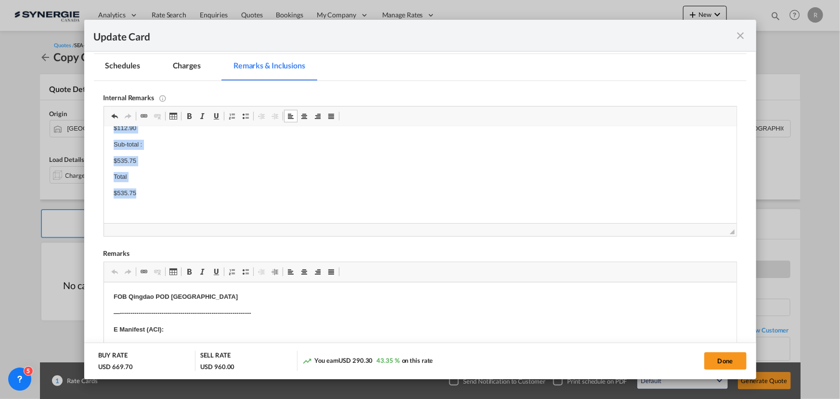
drag, startPoint x: 110, startPoint y: 182, endPoint x: 203, endPoint y: 187, distance: 93.0
click at [203, 187] on html "AOF [URL][DOMAIN_NAME] Bourret Quick quote - 8391299 Amount : 434.15 Fuel surch…" at bounding box center [420, 128] width 633 height 192
click at [151, 154] on body "AOF [URL][DOMAIN_NAME] Bourret Quick quote - 8391299 Amount : 434.15" at bounding box center [419, 168] width 613 height 91
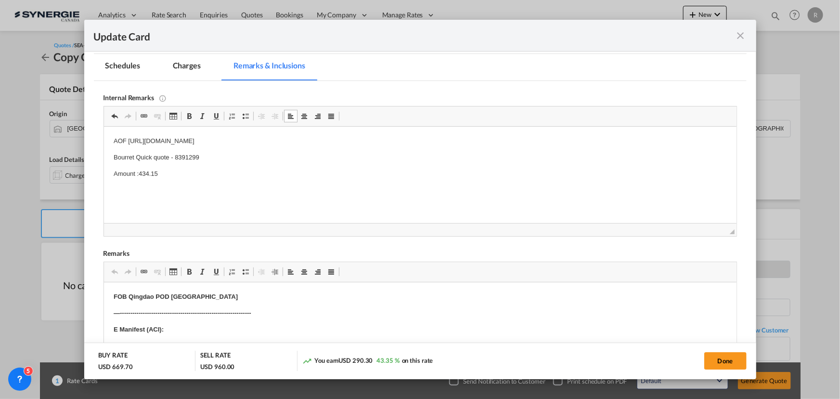
click at [179, 176] on p "Amount : 434.15" at bounding box center [419, 174] width 613 height 10
click at [241, 175] on p "Amount :434.15+117.22=" at bounding box center [419, 174] width 613 height 10
drag, startPoint x: 188, startPoint y: 21, endPoint x: 203, endPoint y: 75, distance: 56.1
click at [192, 65] on md-tab-item "Charges" at bounding box center [186, 67] width 51 height 26
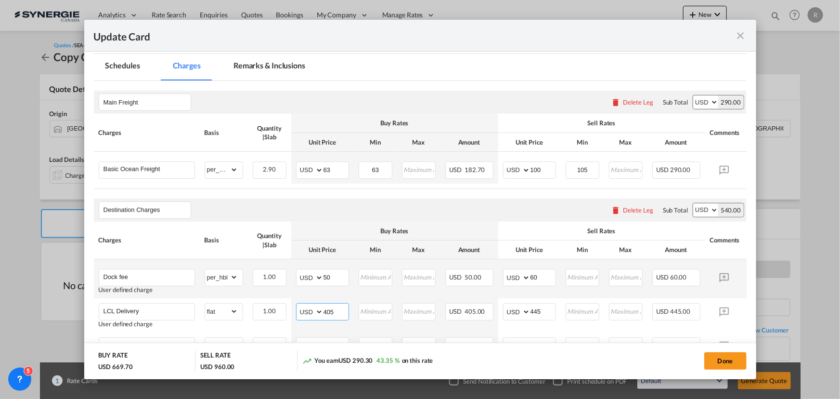
drag, startPoint x: 341, startPoint y: 312, endPoint x: 258, endPoint y: 294, distance: 84.7
click at [259, 297] on tbody "Dock fee User defined charge Please Enter Already Exists gross_weight volumetri…" at bounding box center [435, 312] width 682 height 107
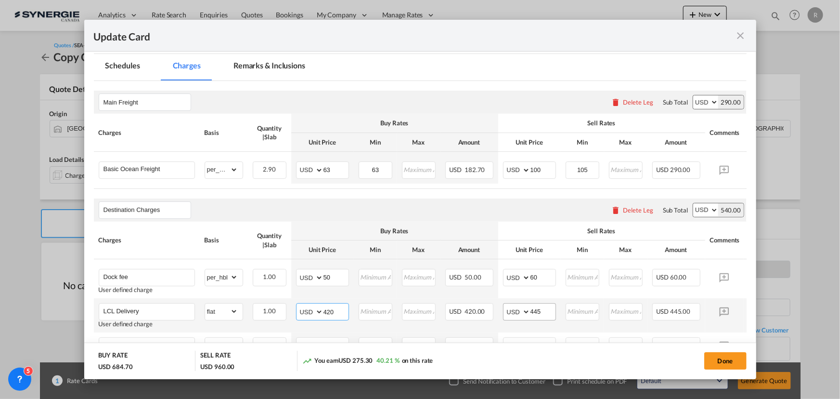
type input "420"
drag, startPoint x: 549, startPoint y: 312, endPoint x: 509, endPoint y: 310, distance: 39.5
click at [509, 310] on md-input-container "AED AFN ALL AMD ANG AOA ARS AUD AWG AZN BAM BBD BDT BGN BHD BIF BMD BND [PERSON…" at bounding box center [529, 311] width 53 height 17
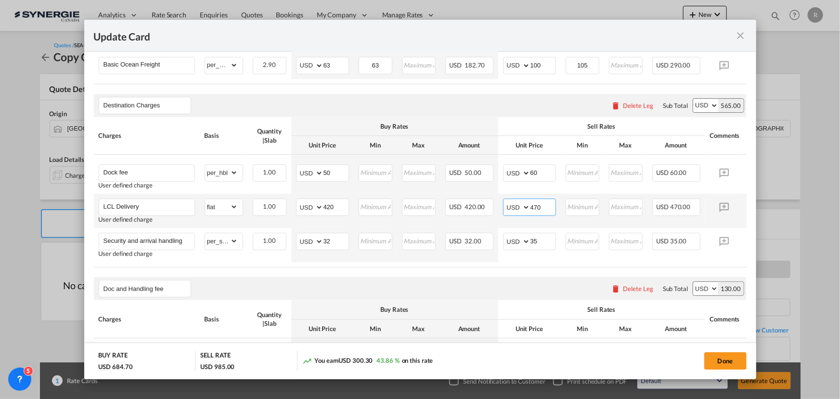
scroll to position [236, 0]
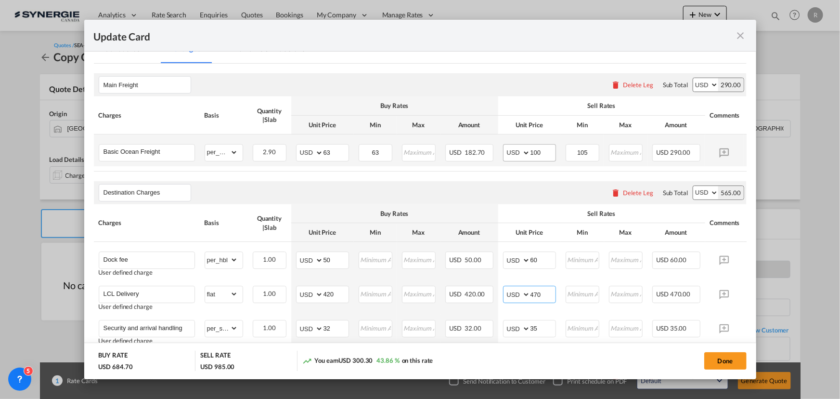
type input "470"
click at [543, 149] on input "100" at bounding box center [543, 151] width 25 height 14
type input "100"
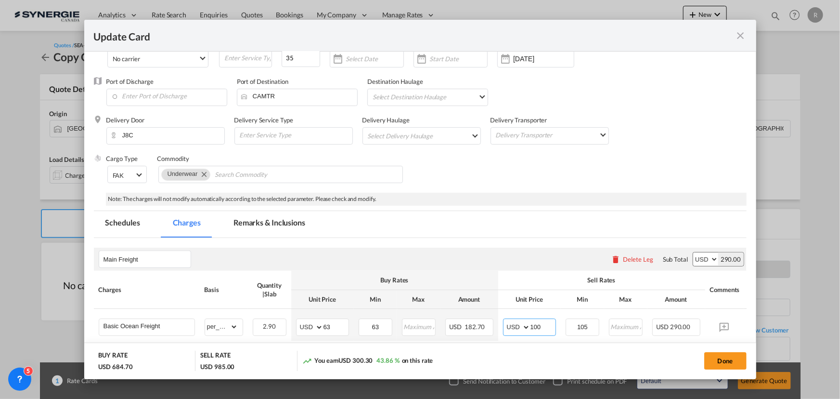
scroll to position [61, 0]
click at [722, 361] on button "Done" at bounding box center [725, 360] width 42 height 17
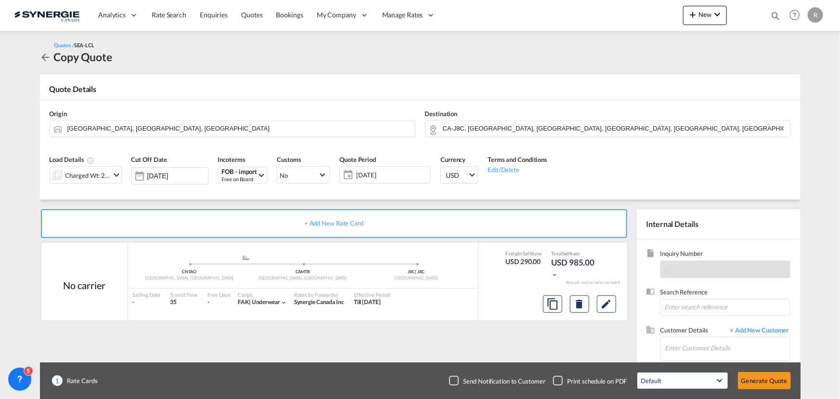
type input "[DATE]"
click at [717, 349] on input "Enter Customer Details" at bounding box center [727, 348] width 125 height 22
paste input "[EMAIL_ADDRESS][DOMAIN_NAME]"
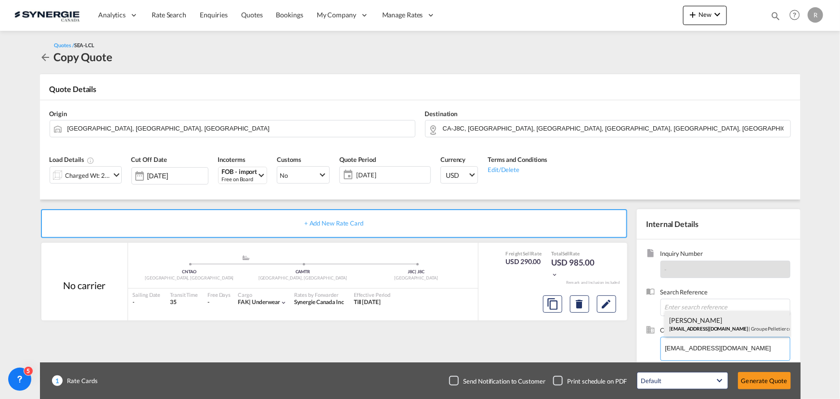
click at [690, 321] on div "[PERSON_NAME] [EMAIL_ADDRESS][DOMAIN_NAME] | Groupe [PERSON_NAME] construction" at bounding box center [727, 324] width 125 height 26
type input "Groupe [PERSON_NAME] construction, [PERSON_NAME], [EMAIL_ADDRESS][DOMAIN_NAME]"
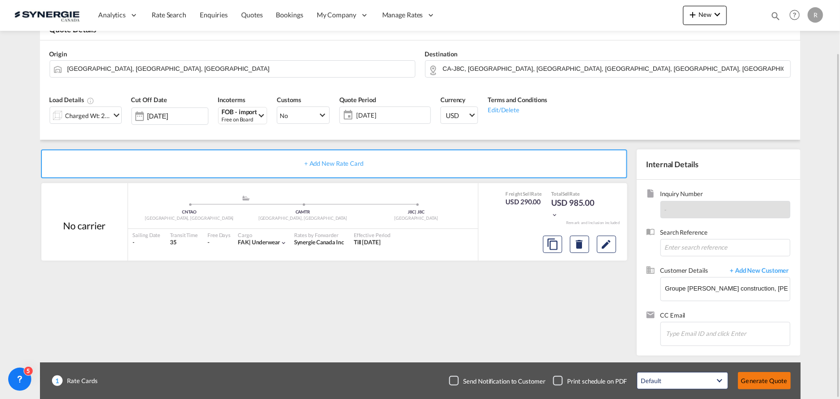
click at [766, 381] on button "Generate Quote" at bounding box center [764, 380] width 53 height 17
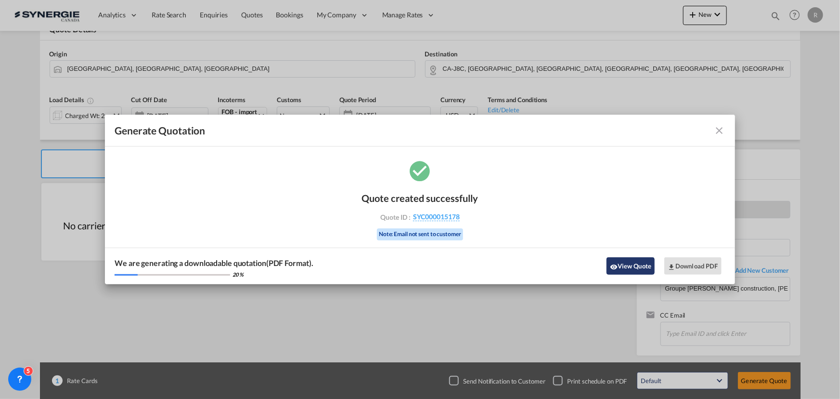
click at [630, 270] on button "View Quote" at bounding box center [631, 265] width 48 height 17
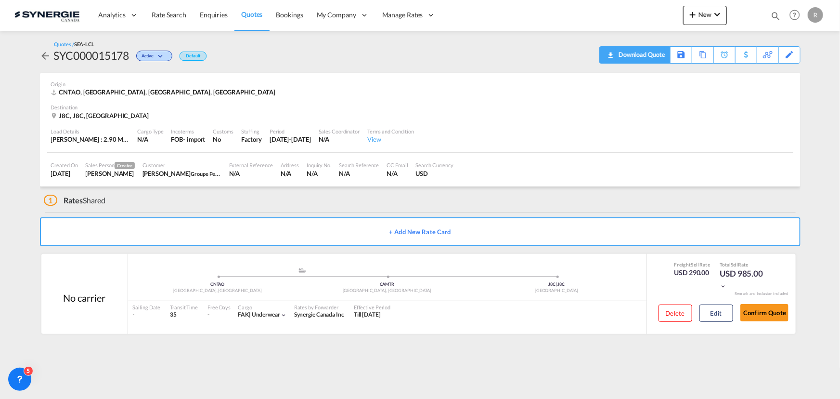
click at [659, 60] on div "Download Quote" at bounding box center [640, 54] width 49 height 15
